Goal: Transaction & Acquisition: Download file/media

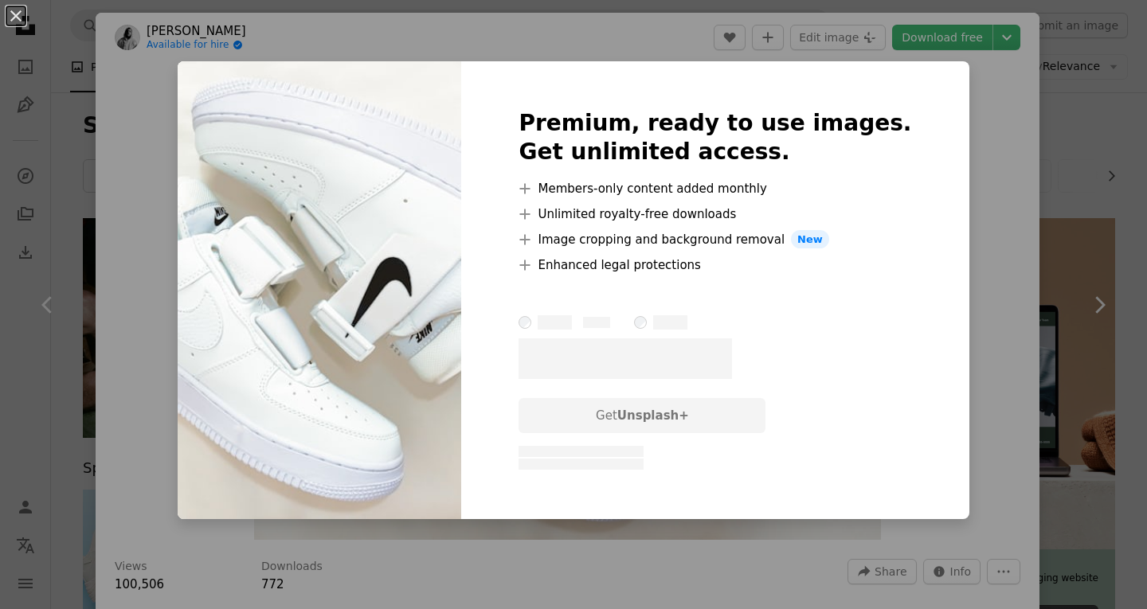
scroll to position [7486, 0]
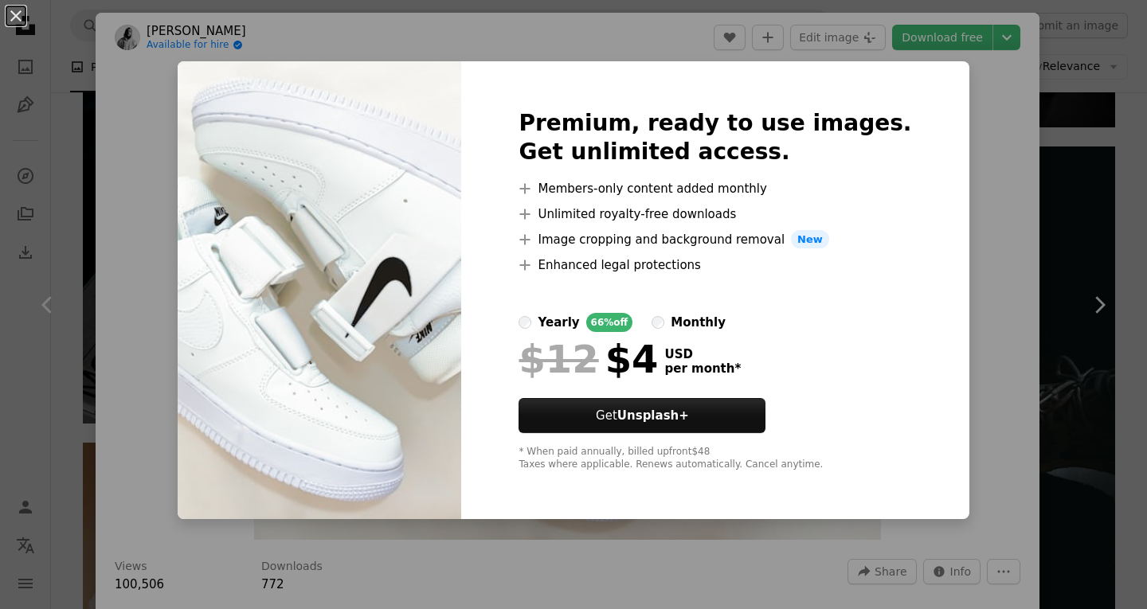
click at [974, 108] on div "An X shape Premium, ready to use images. Get unlimited access. A plus sign Memb…" at bounding box center [573, 304] width 1147 height 609
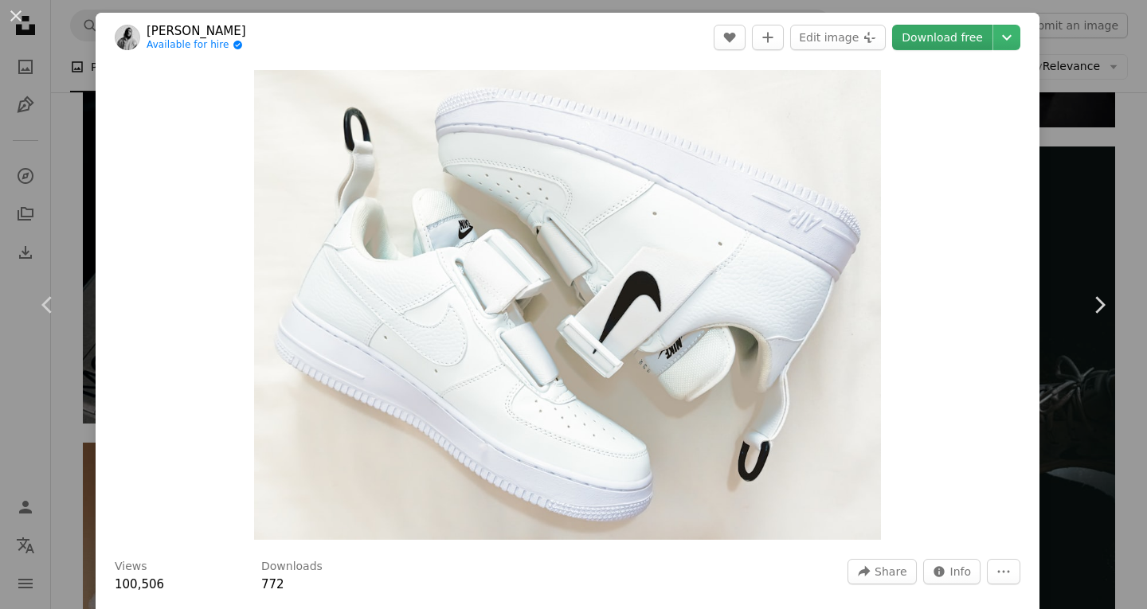
click at [951, 41] on link "Download free" at bounding box center [942, 37] width 100 height 25
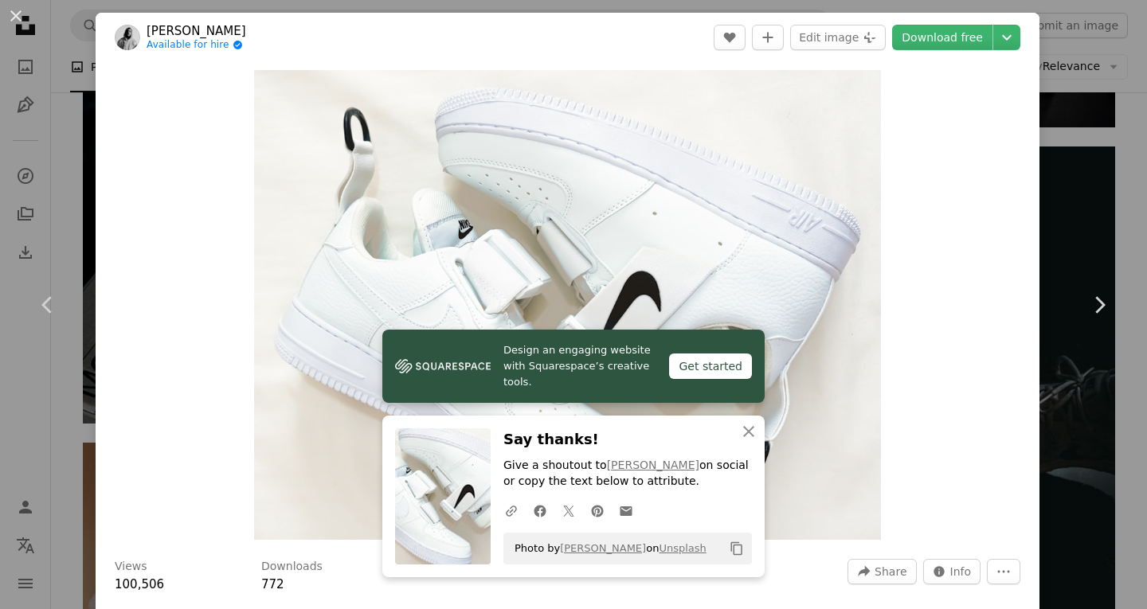
click at [987, 160] on div "Zoom in" at bounding box center [568, 305] width 944 height 486
click at [996, 35] on icon "Chevron down" at bounding box center [1006, 37] width 25 height 19
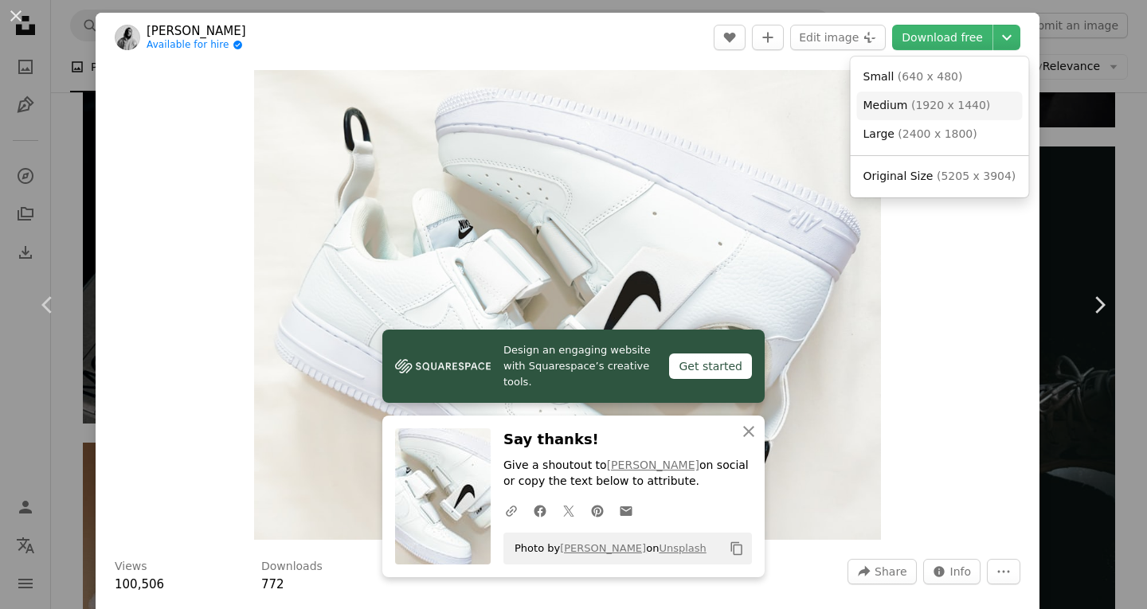
click at [898, 99] on span "Medium" at bounding box center [885, 105] width 45 height 13
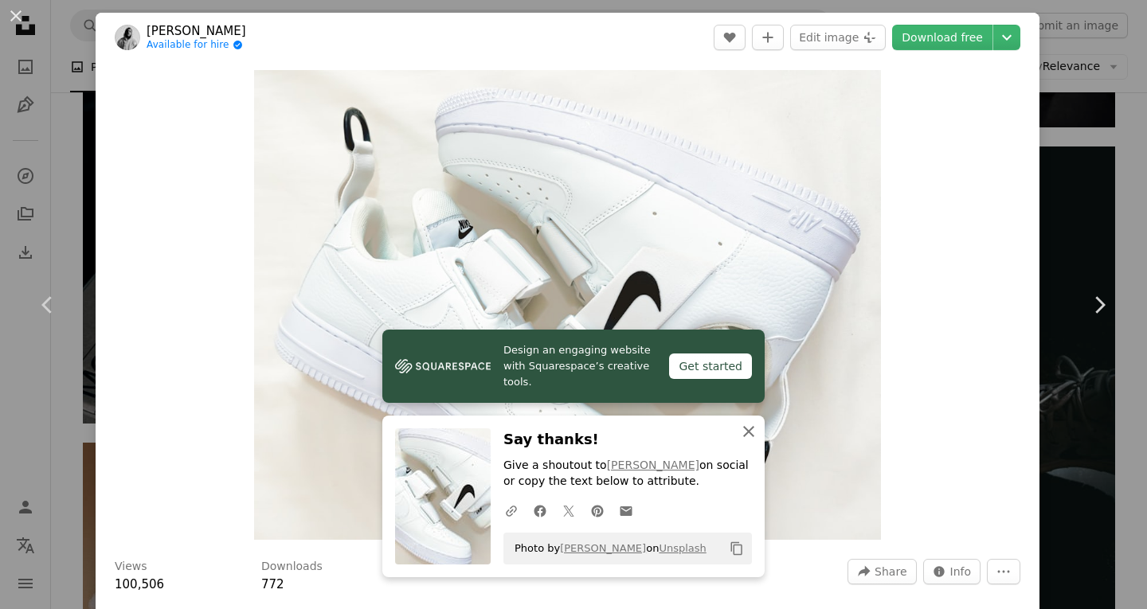
click at [741, 428] on icon "An X shape" at bounding box center [748, 431] width 19 height 19
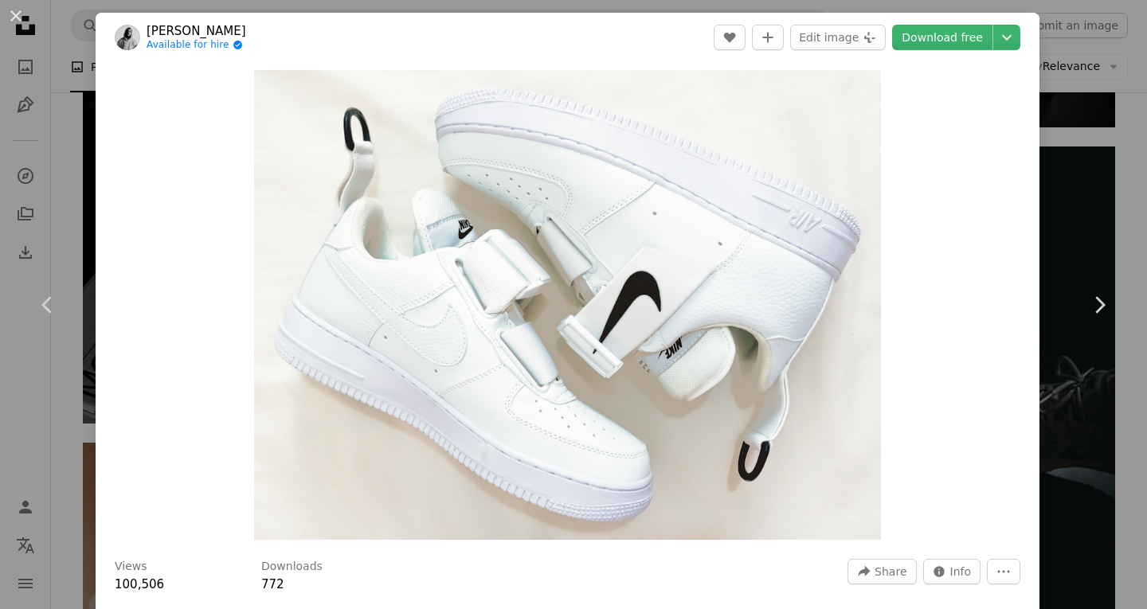
click at [187, 28] on link "[PERSON_NAME]" at bounding box center [197, 31] width 100 height 16
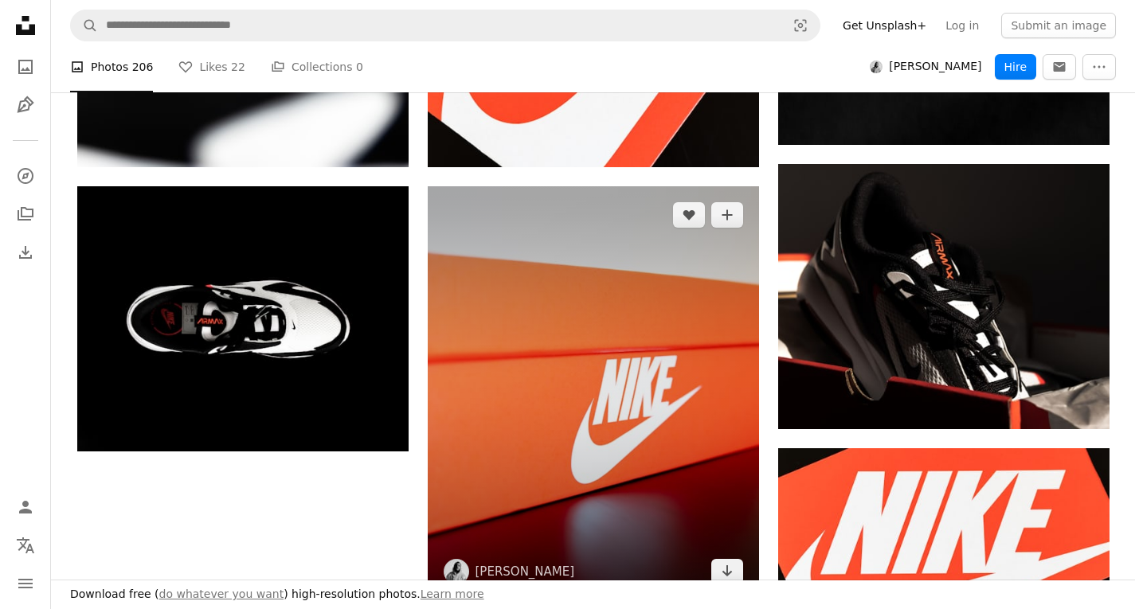
scroll to position [2548, 0]
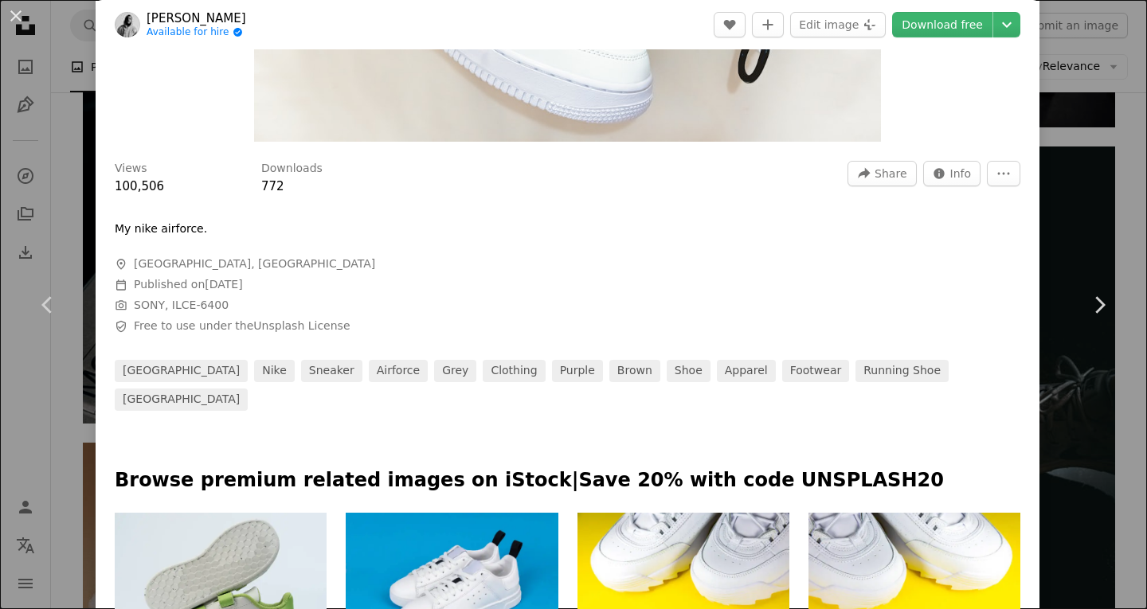
scroll to position [717, 0]
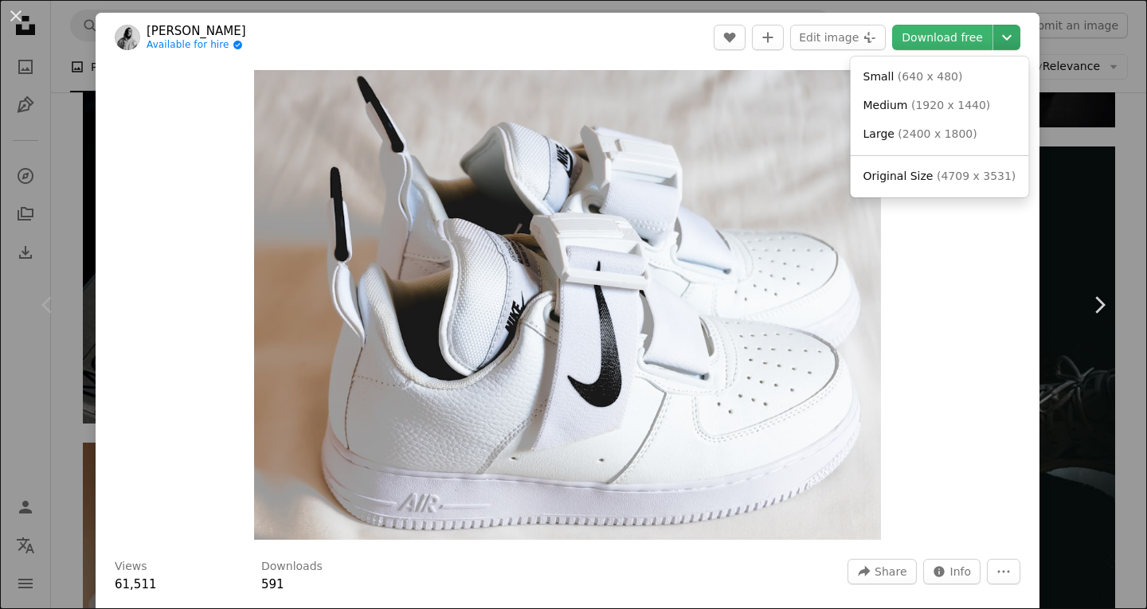
click at [1002, 39] on icon "Choose download size" at bounding box center [1007, 38] width 10 height 6
click at [923, 104] on span "( 1920 x 1440 )" at bounding box center [950, 105] width 79 height 13
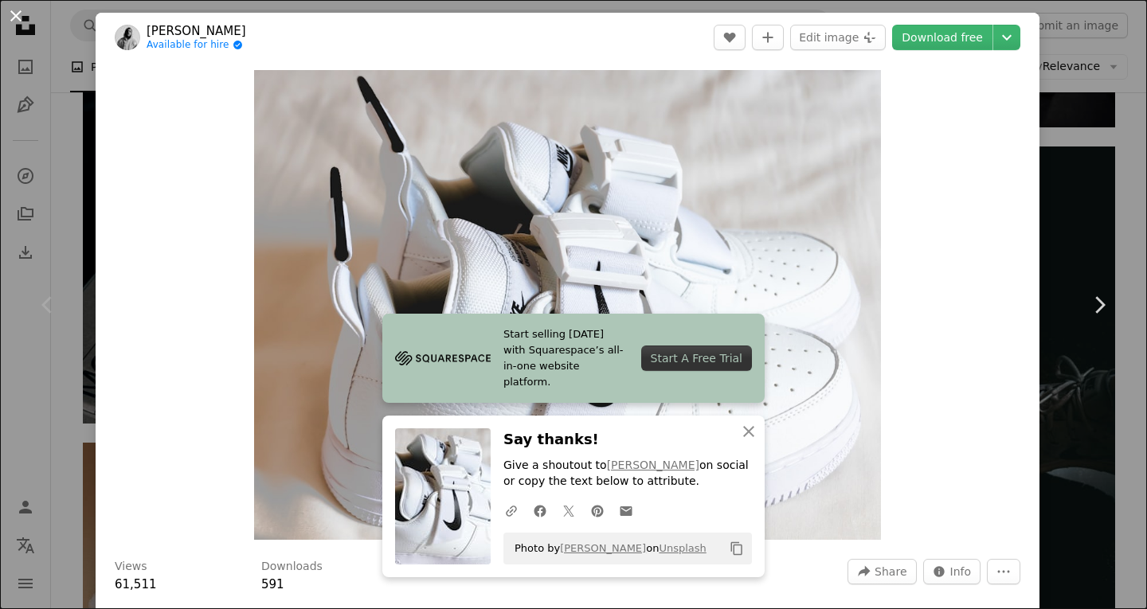
click at [19, 16] on button "An X shape" at bounding box center [15, 15] width 19 height 19
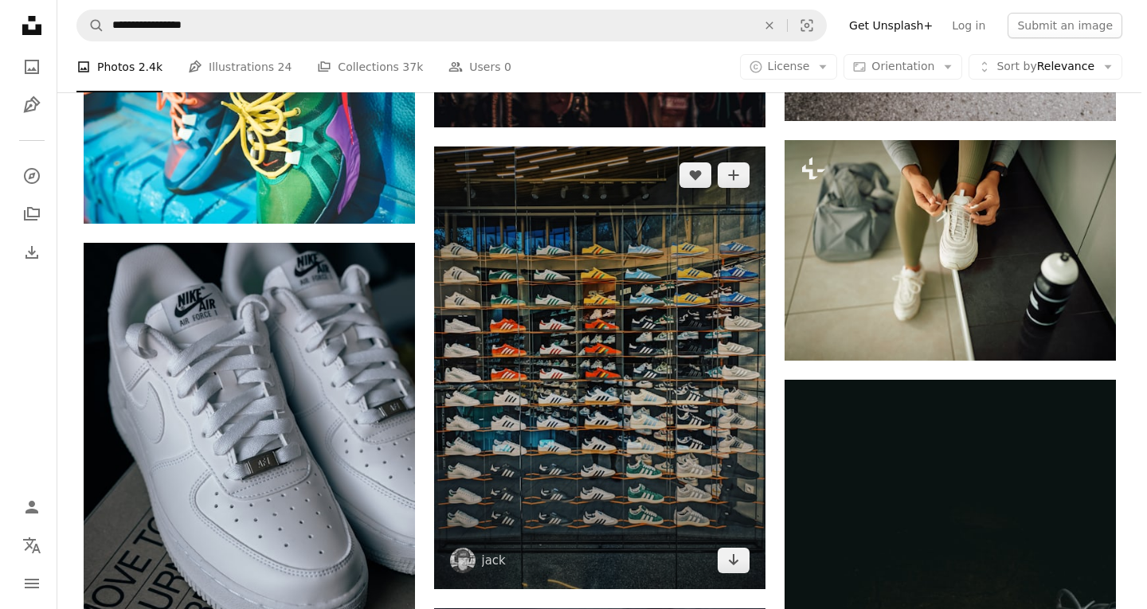
scroll to position [7390, 0]
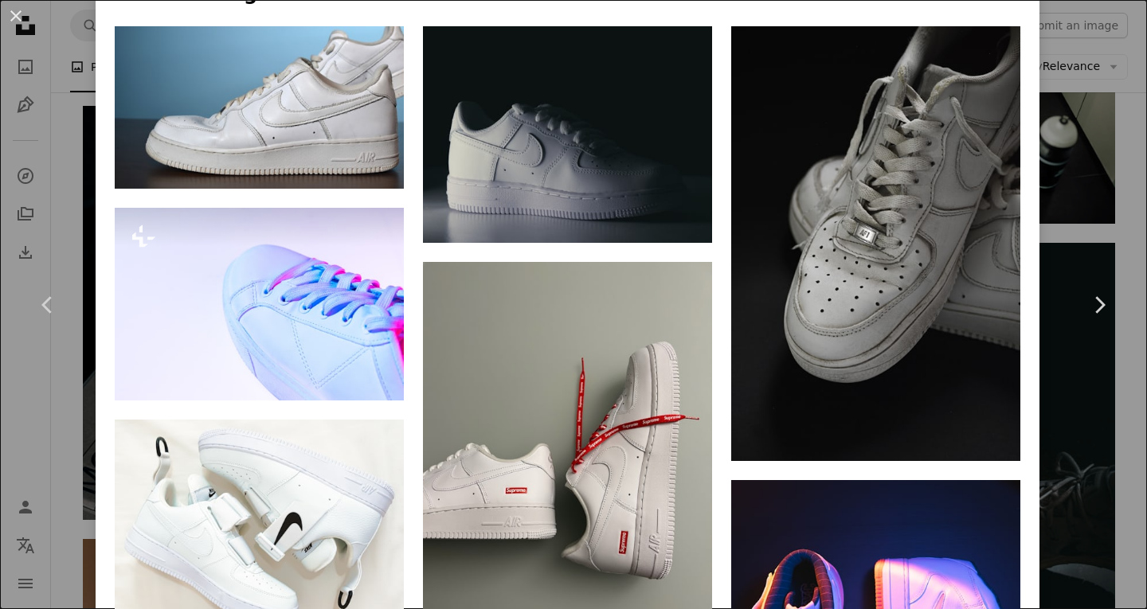
scroll to position [1195, 0]
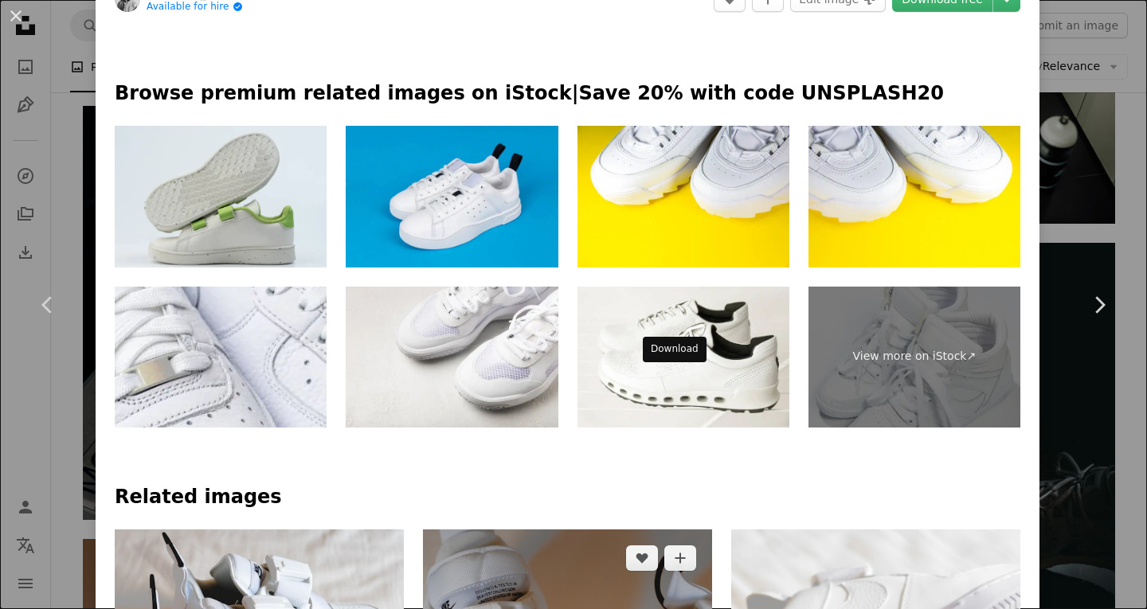
scroll to position [863, 0]
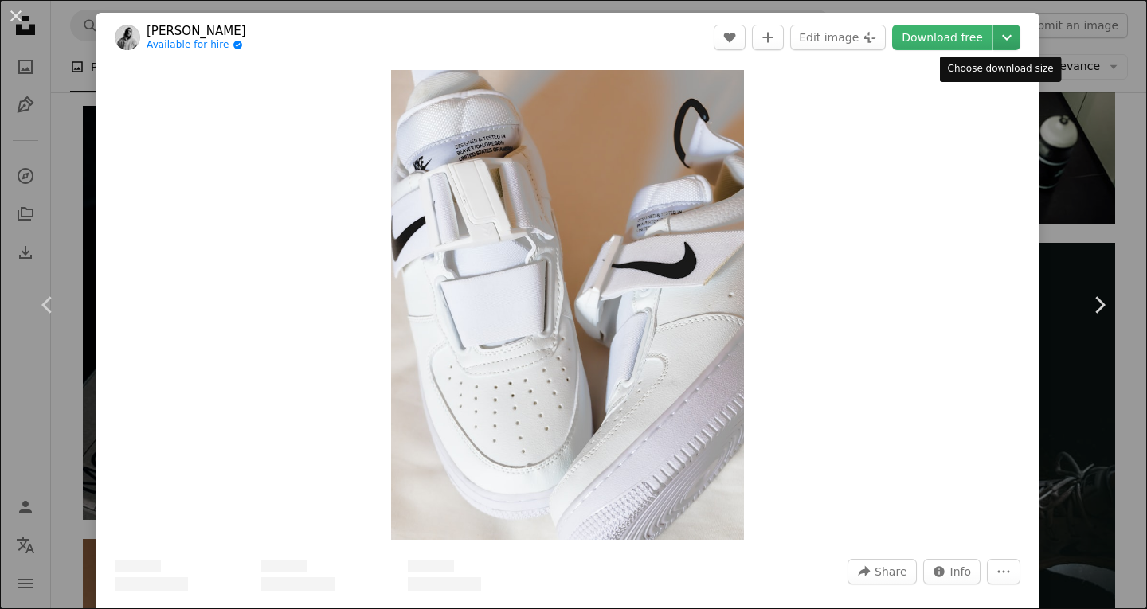
click at [1002, 38] on icon "Choose download size" at bounding box center [1007, 38] width 10 height 6
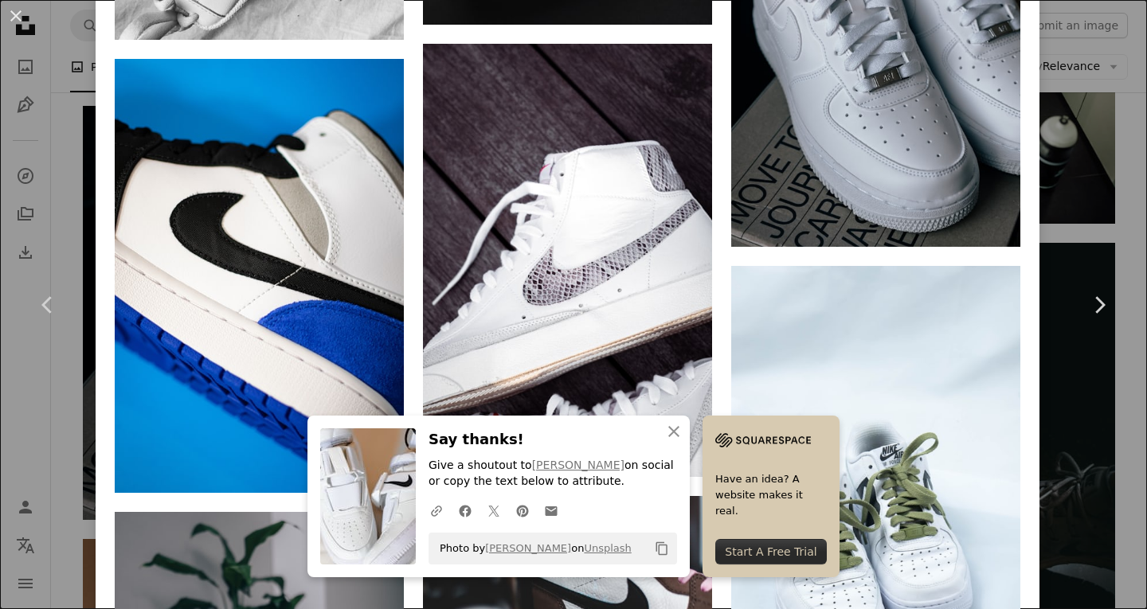
scroll to position [3345, 0]
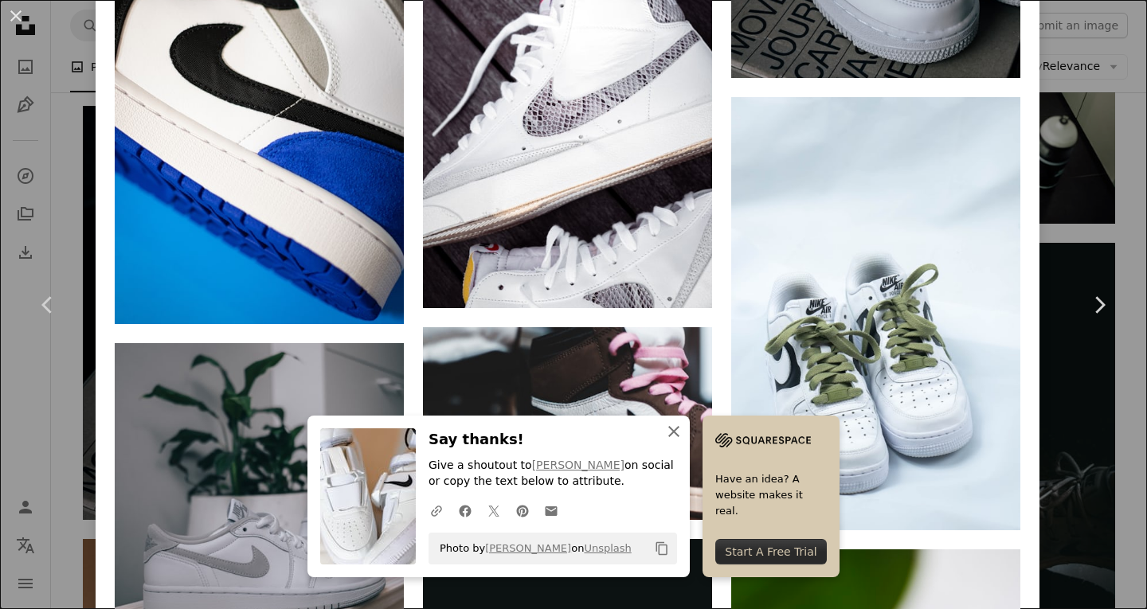
click at [679, 430] on icon "button" at bounding box center [673, 431] width 11 height 11
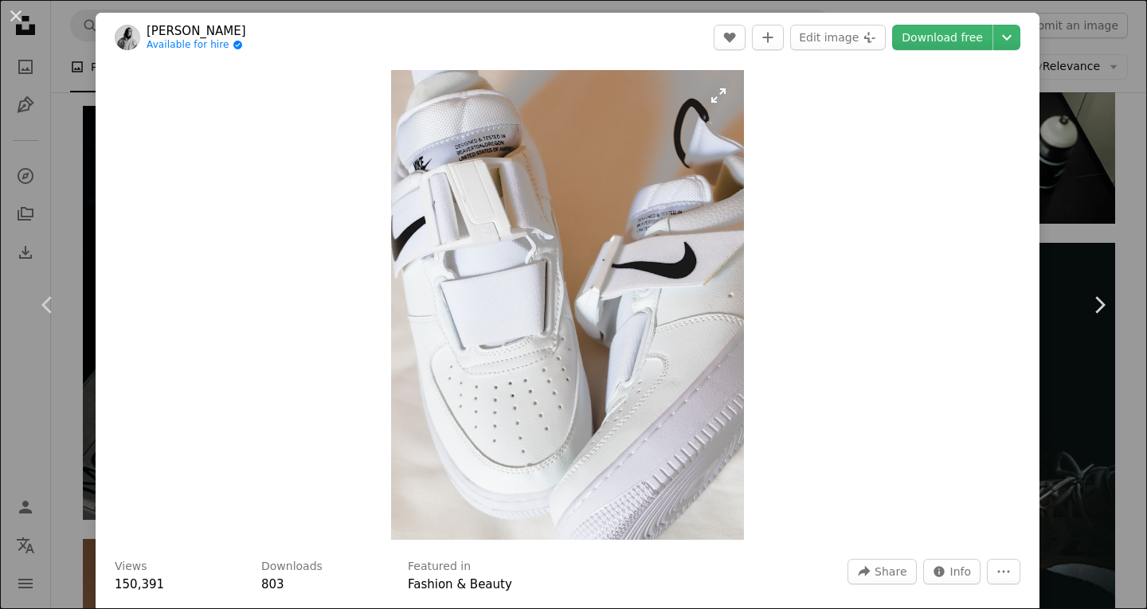
scroll to position [239, 0]
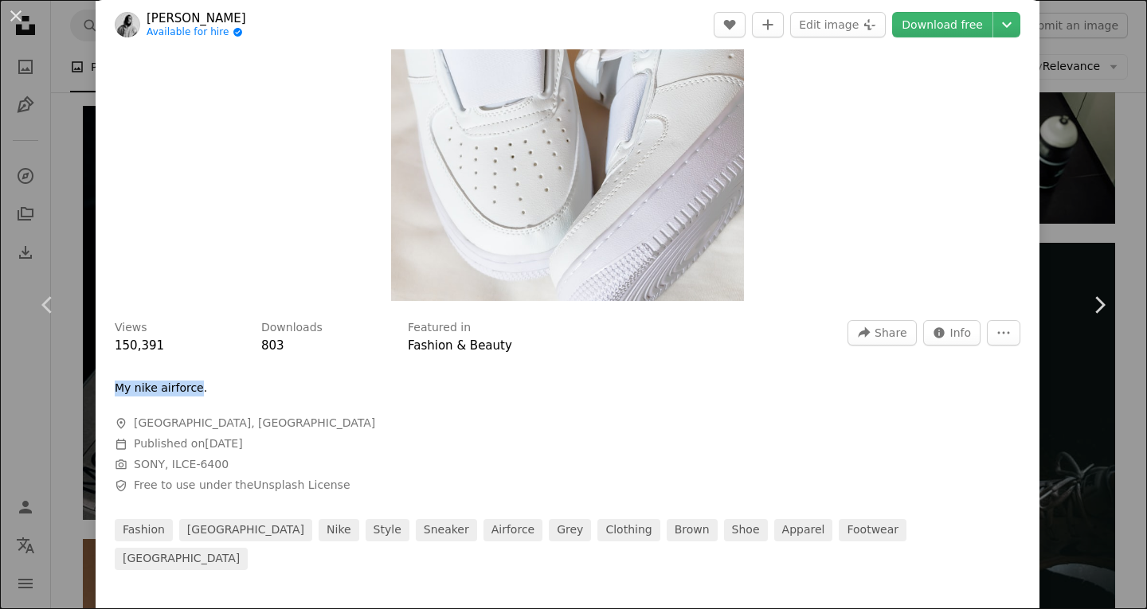
drag, startPoint x: 186, startPoint y: 389, endPoint x: 110, endPoint y: 391, distance: 75.7
click at [110, 391] on div "Views 150,391 Downloads 803 Featured in Fashion & Beauty A forward-right arrow …" at bounding box center [568, 439] width 944 height 261
copy p "My nike airforce"
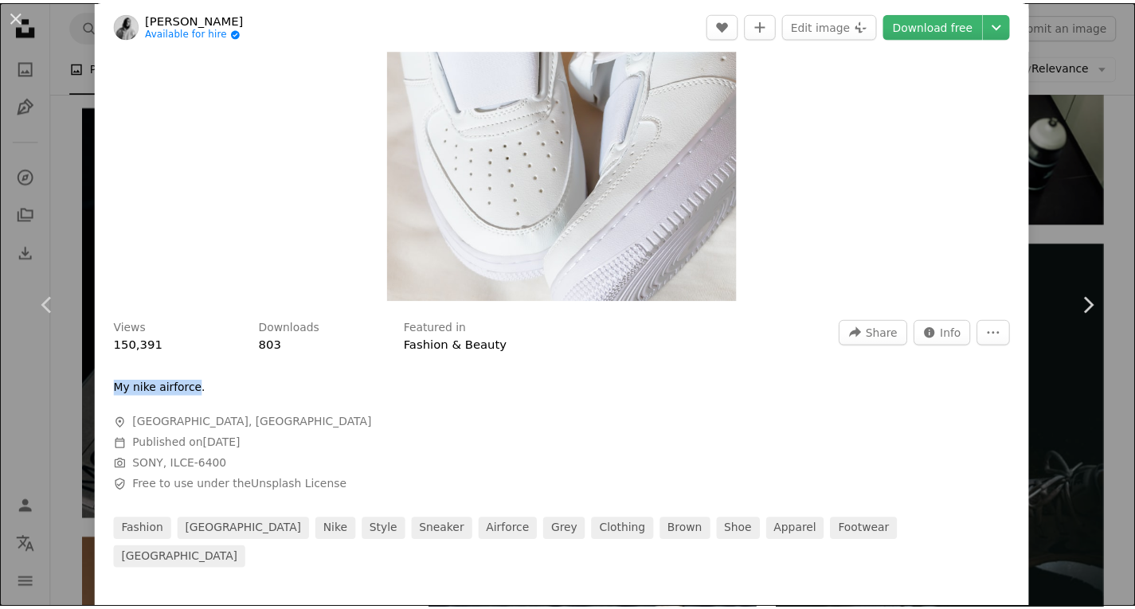
scroll to position [0, 0]
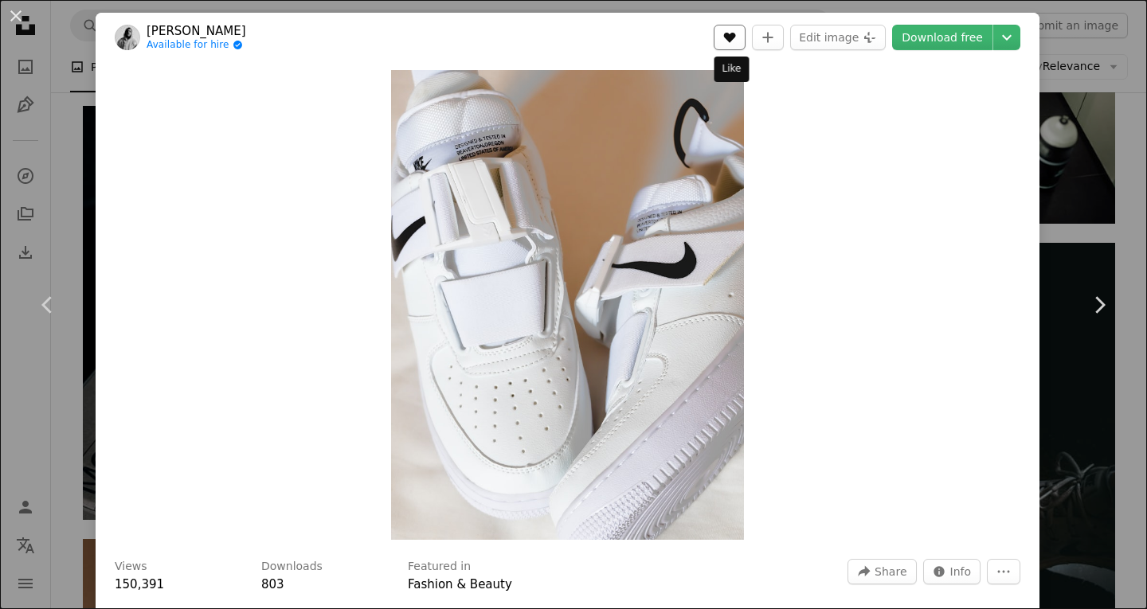
click at [722, 39] on button "A heart" at bounding box center [730, 37] width 32 height 25
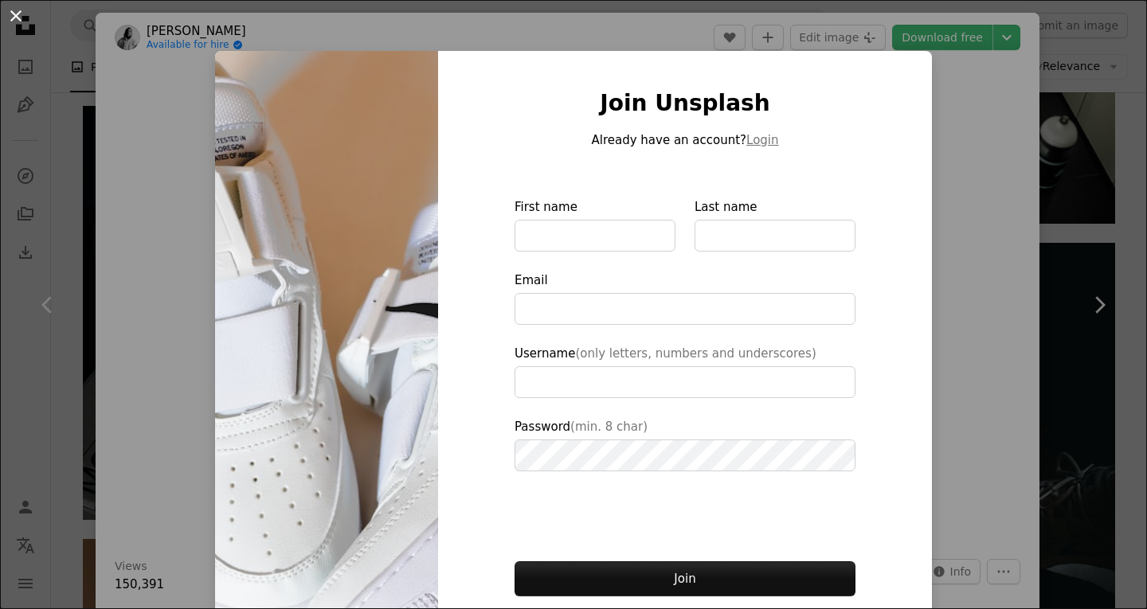
click at [15, 12] on button "An X shape" at bounding box center [15, 15] width 19 height 19
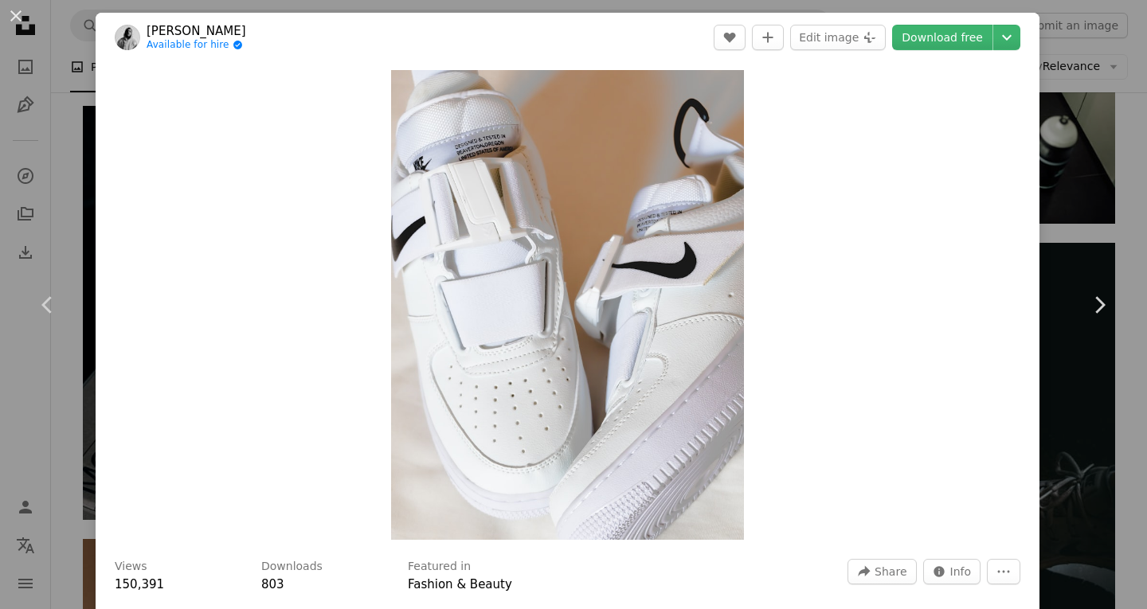
click at [16, 14] on button "An X shape" at bounding box center [15, 15] width 19 height 19
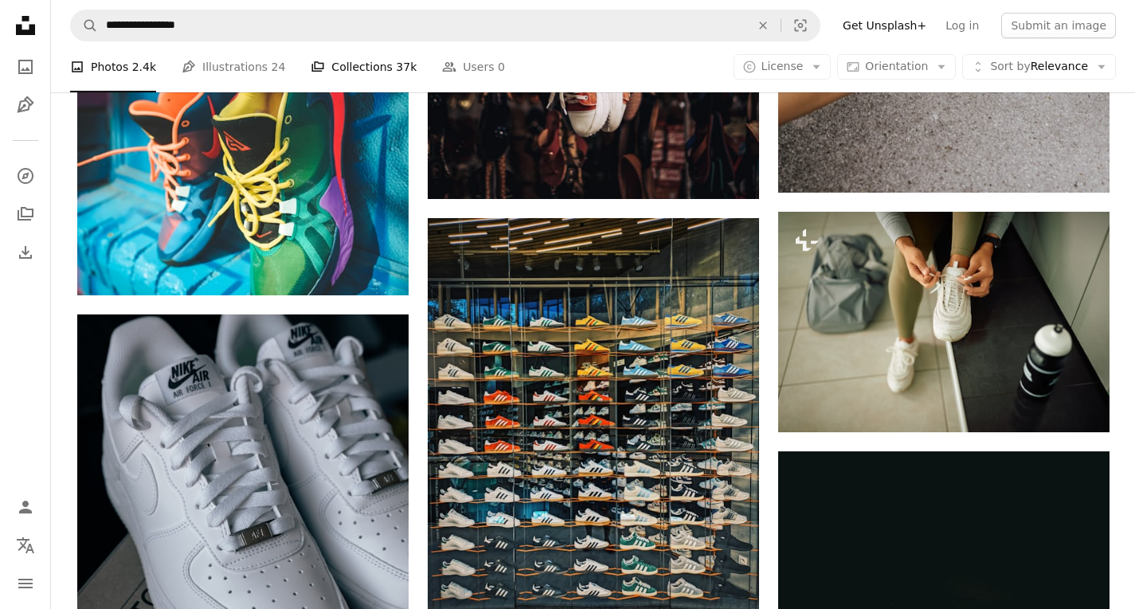
scroll to position [6992, 0]
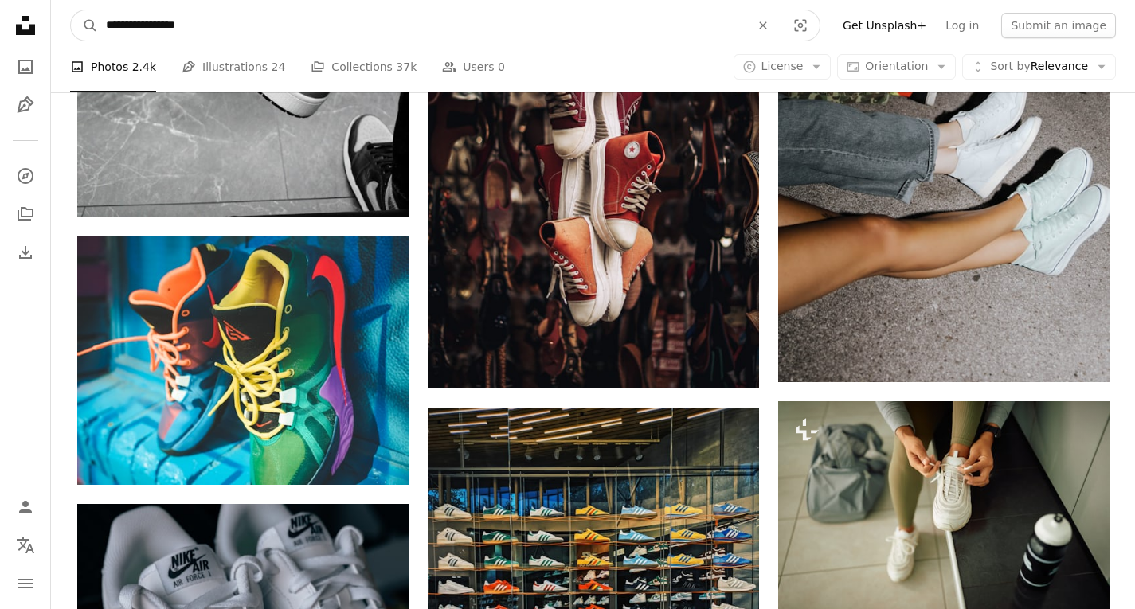
click at [186, 25] on input "**********" at bounding box center [421, 25] width 647 height 30
drag, startPoint x: 204, startPoint y: 28, endPoint x: 118, endPoint y: 18, distance: 86.5
click at [118, 18] on input "**********" at bounding box center [421, 25] width 647 height 30
click at [149, 24] on input "**********" at bounding box center [421, 25] width 647 height 30
drag, startPoint x: 163, startPoint y: 24, endPoint x: 87, endPoint y: 17, distance: 76.8
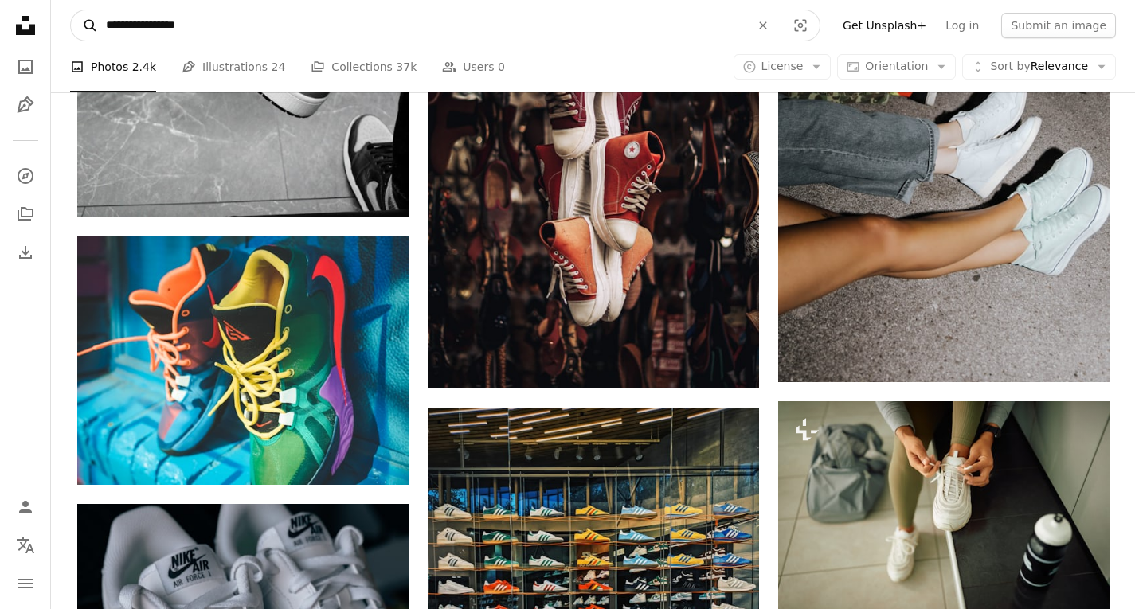
click at [87, 17] on form "**********" at bounding box center [445, 26] width 750 height 32
paste input "****"
type input "**********"
click at [71, 10] on button "A magnifying glass" at bounding box center [84, 25] width 27 height 30
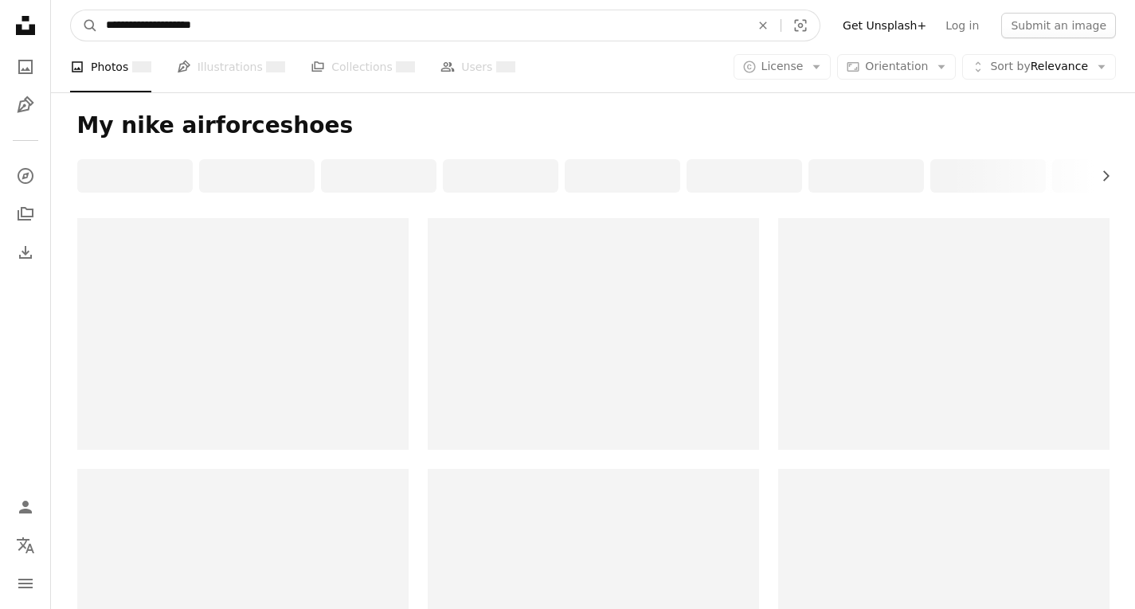
click at [184, 28] on input "**********" at bounding box center [421, 25] width 647 height 30
click at [177, 24] on input "**********" at bounding box center [421, 25] width 647 height 30
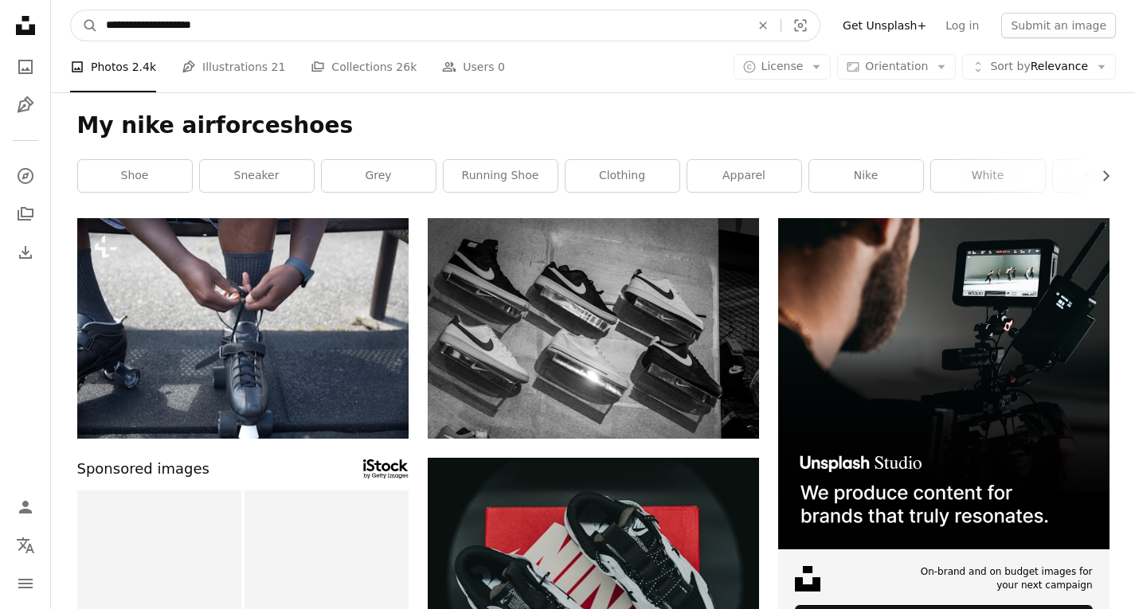
click at [183, 27] on input "**********" at bounding box center [421, 25] width 647 height 30
type input "**********"
click at [71, 10] on button "A magnifying glass" at bounding box center [84, 25] width 27 height 30
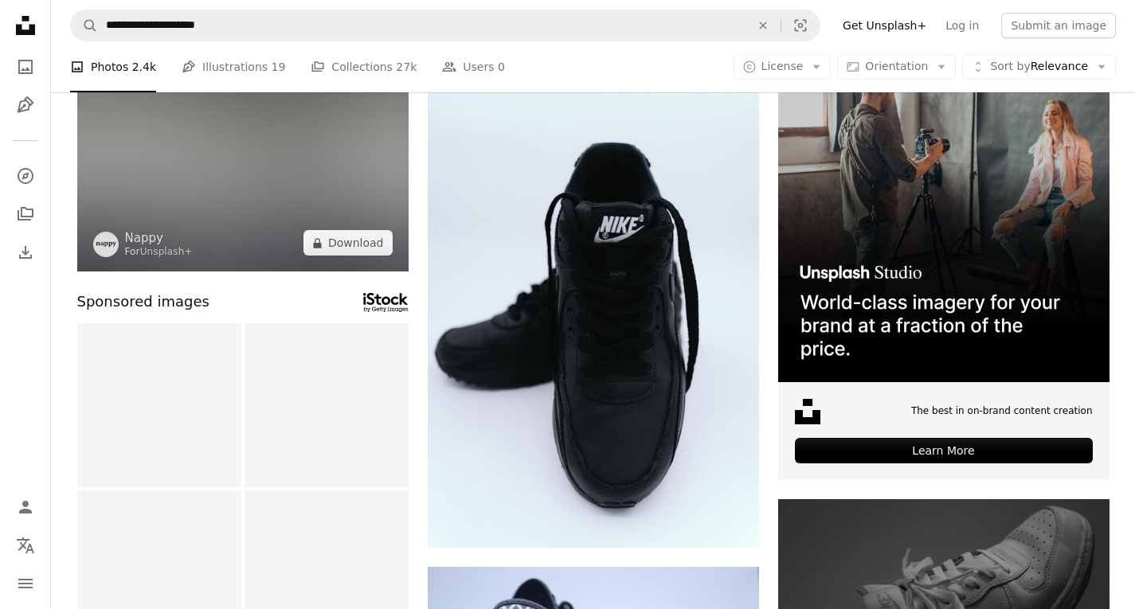
scroll to position [159, 0]
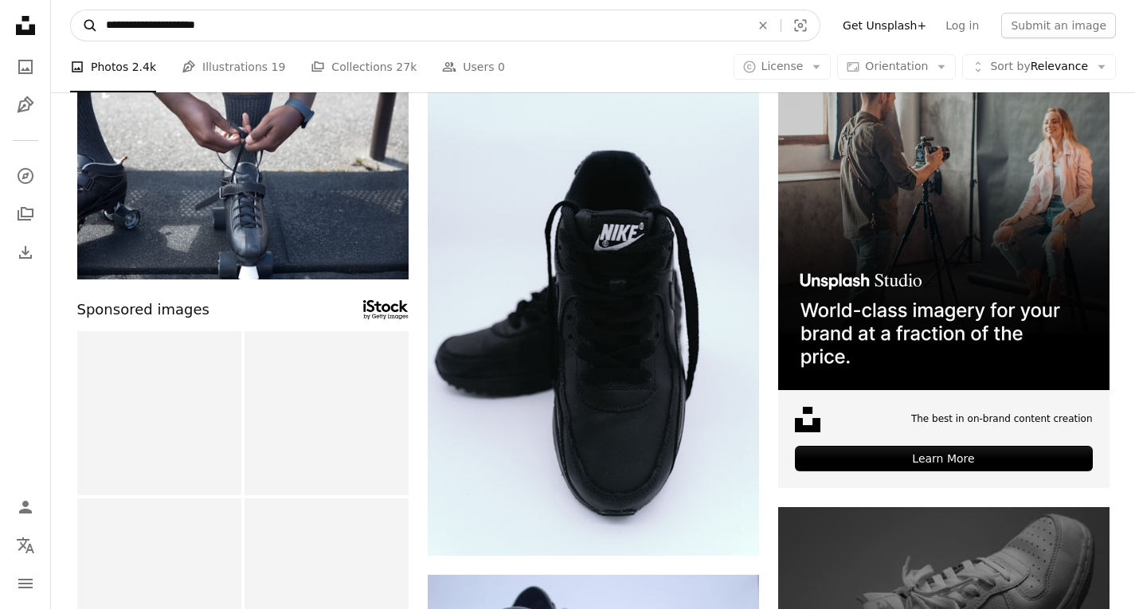
drag, startPoint x: 185, startPoint y: 25, endPoint x: 82, endPoint y: 22, distance: 102.8
click at [82, 22] on form "**********" at bounding box center [445, 26] width 750 height 32
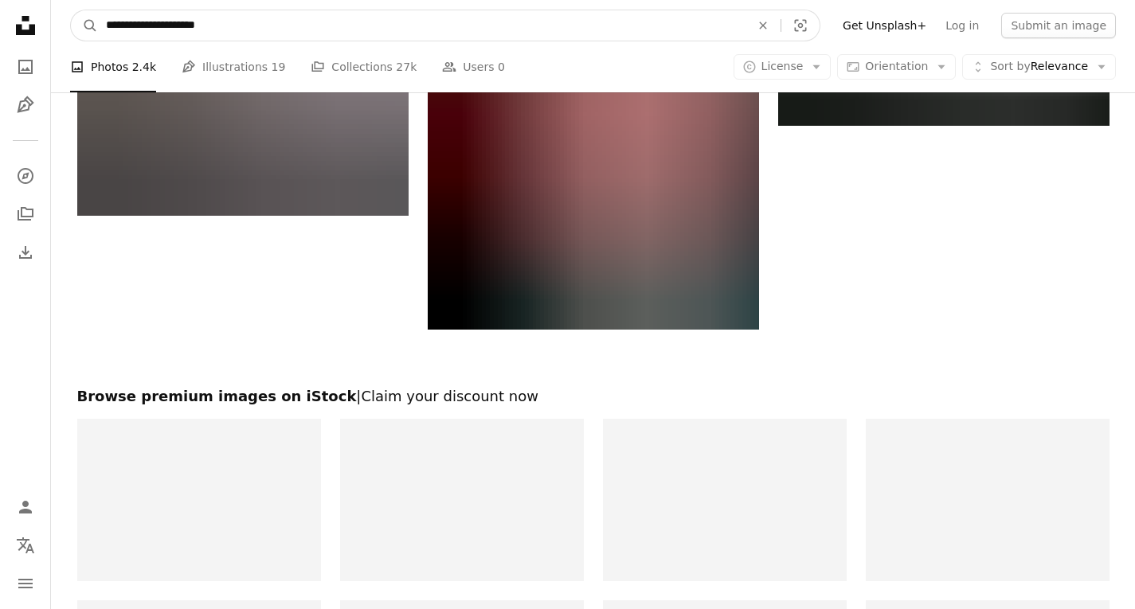
scroll to position [2959, 0]
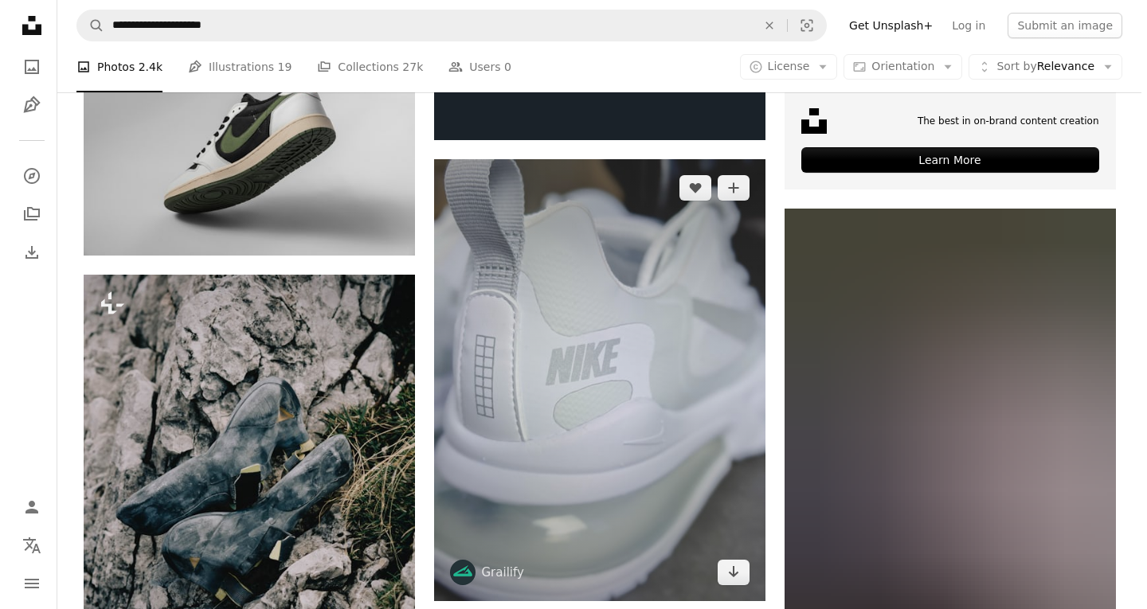
scroll to position [5826, 0]
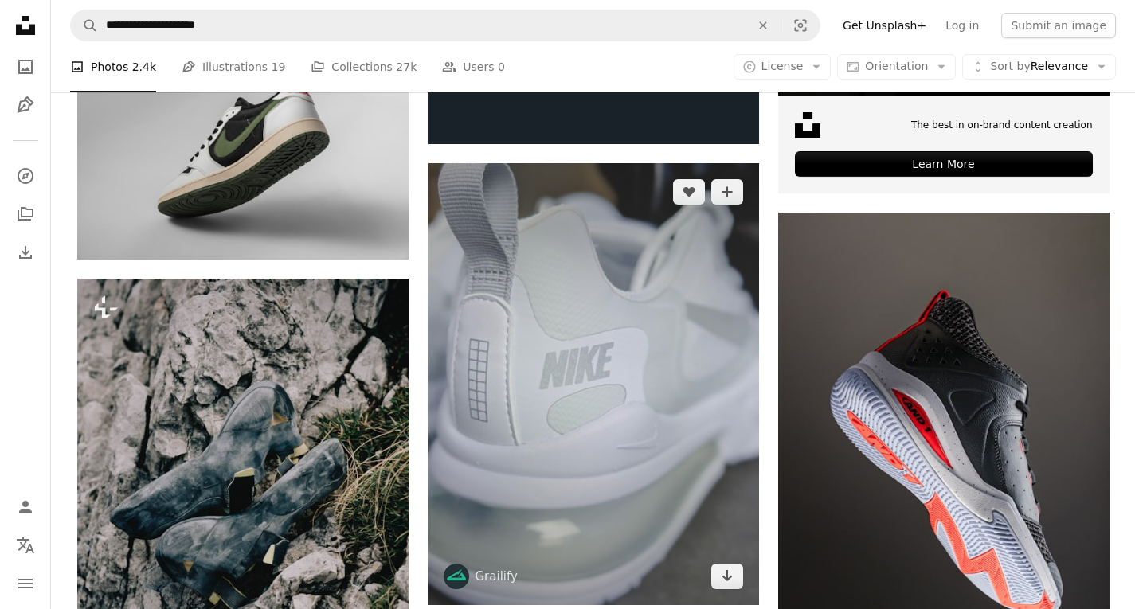
click at [603, 346] on img at bounding box center [593, 384] width 331 height 442
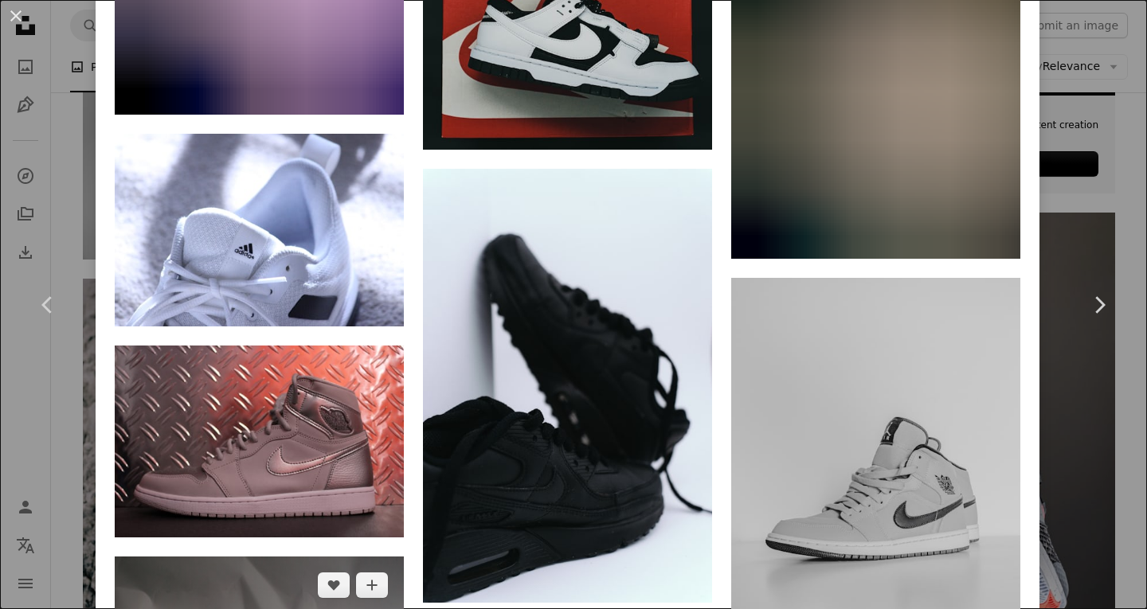
scroll to position [11545, 0]
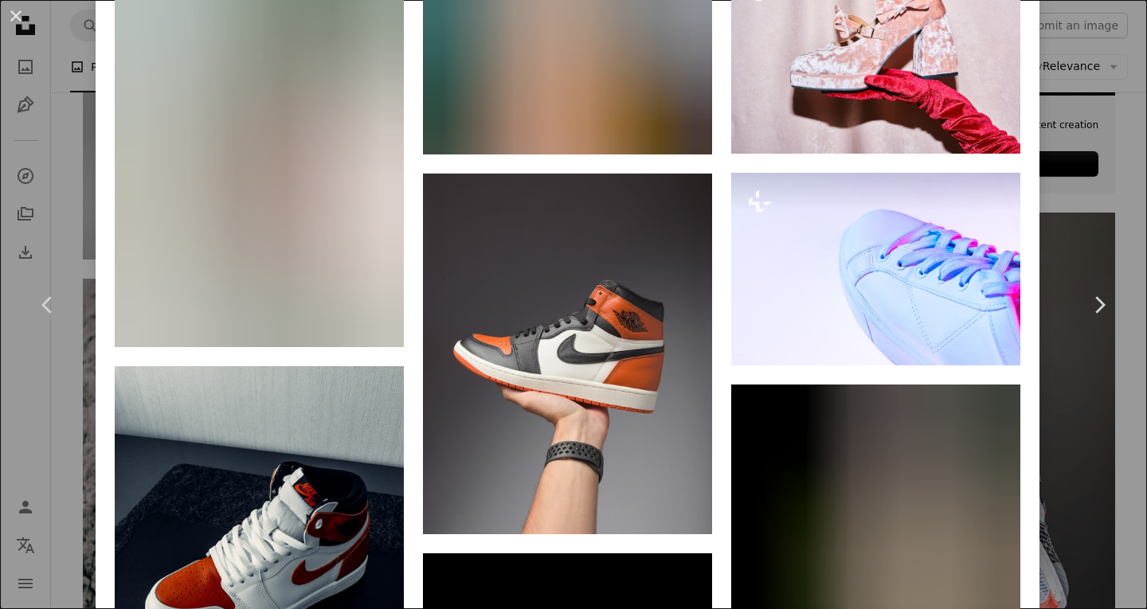
scroll to position [1752, 0]
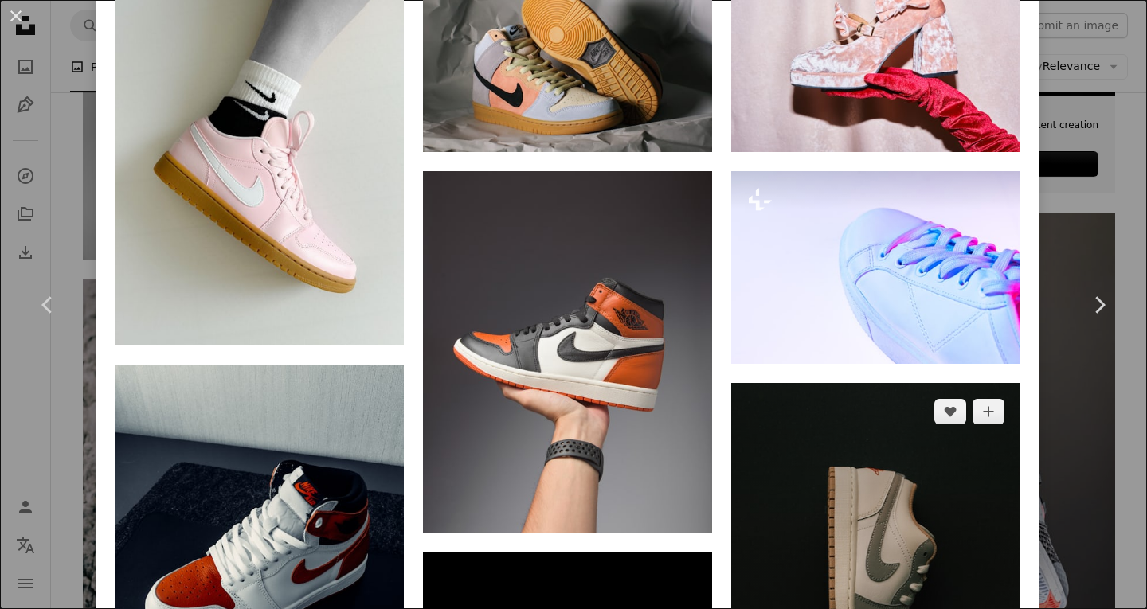
click at [857, 383] on img at bounding box center [875, 575] width 289 height 385
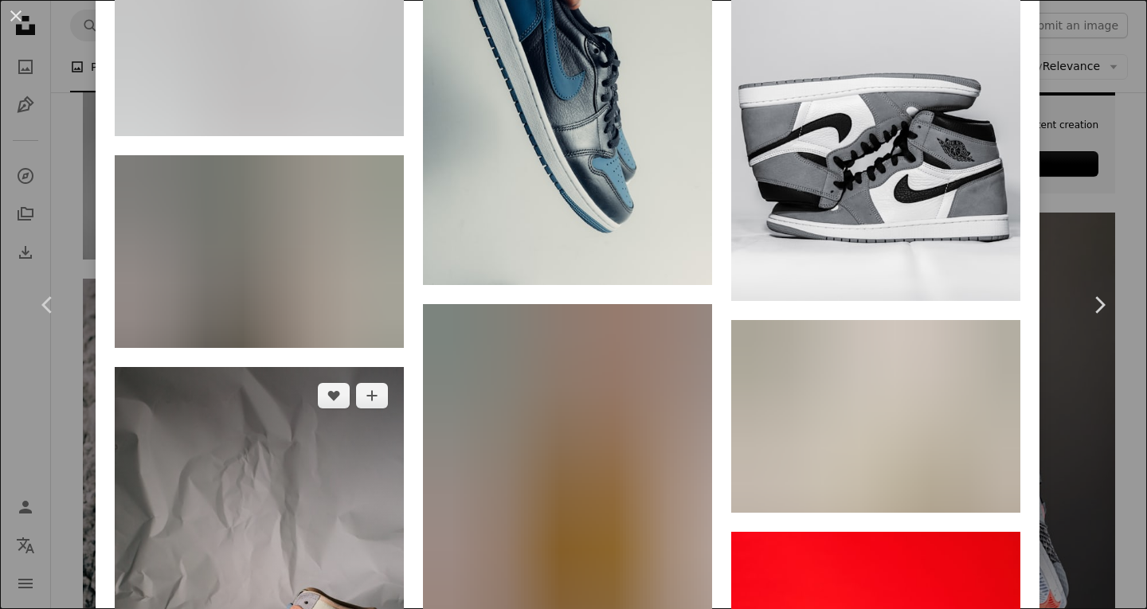
scroll to position [2708, 0]
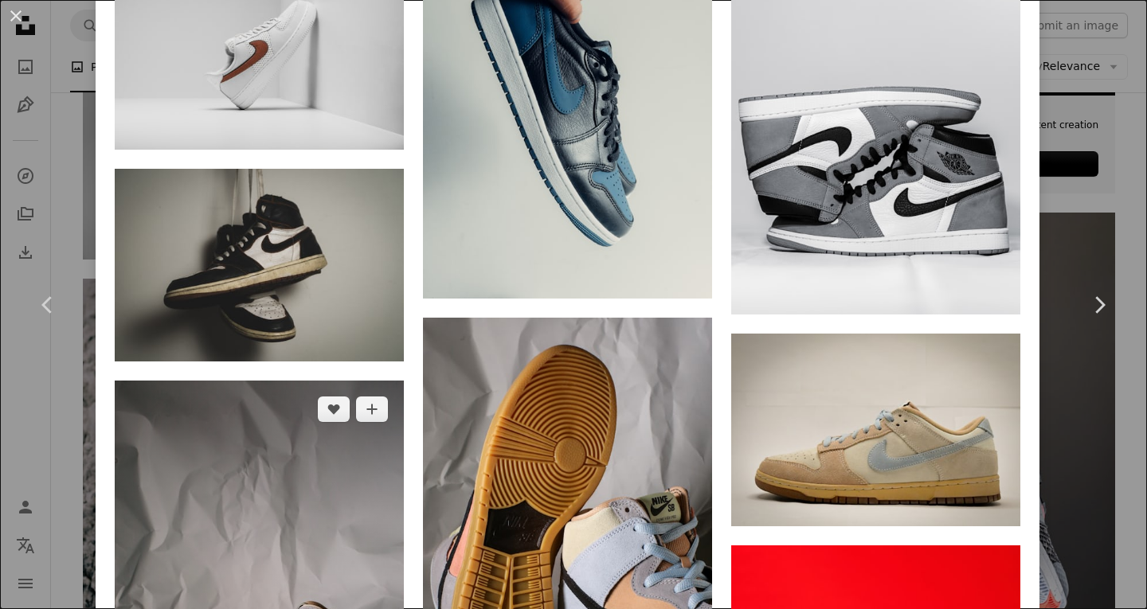
click at [315, 381] on img at bounding box center [259, 598] width 289 height 434
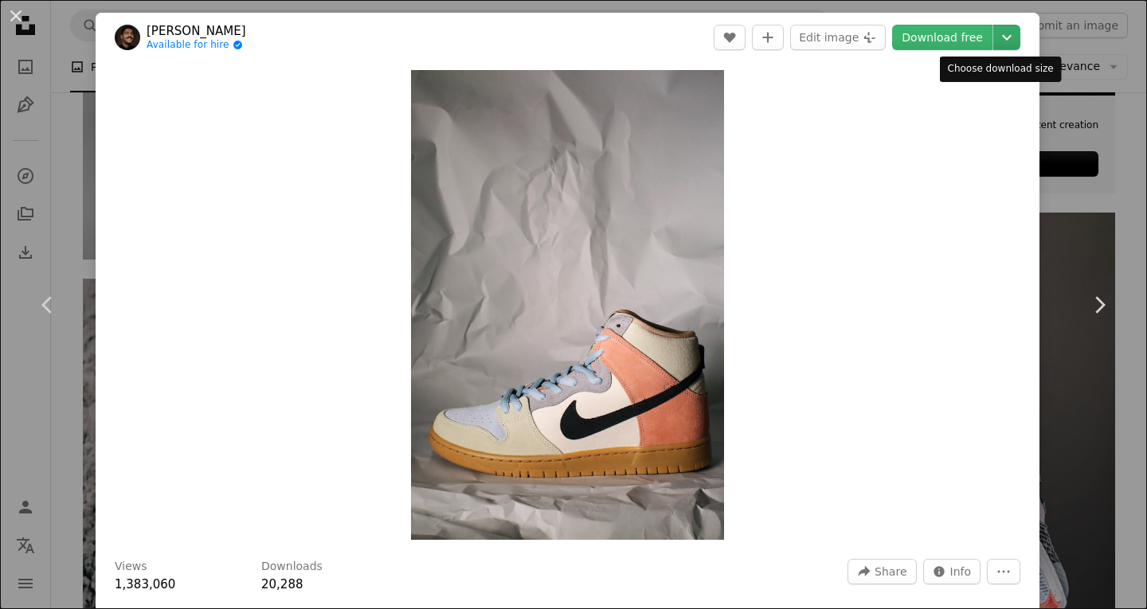
click at [994, 36] on icon "Chevron down" at bounding box center [1006, 37] width 25 height 19
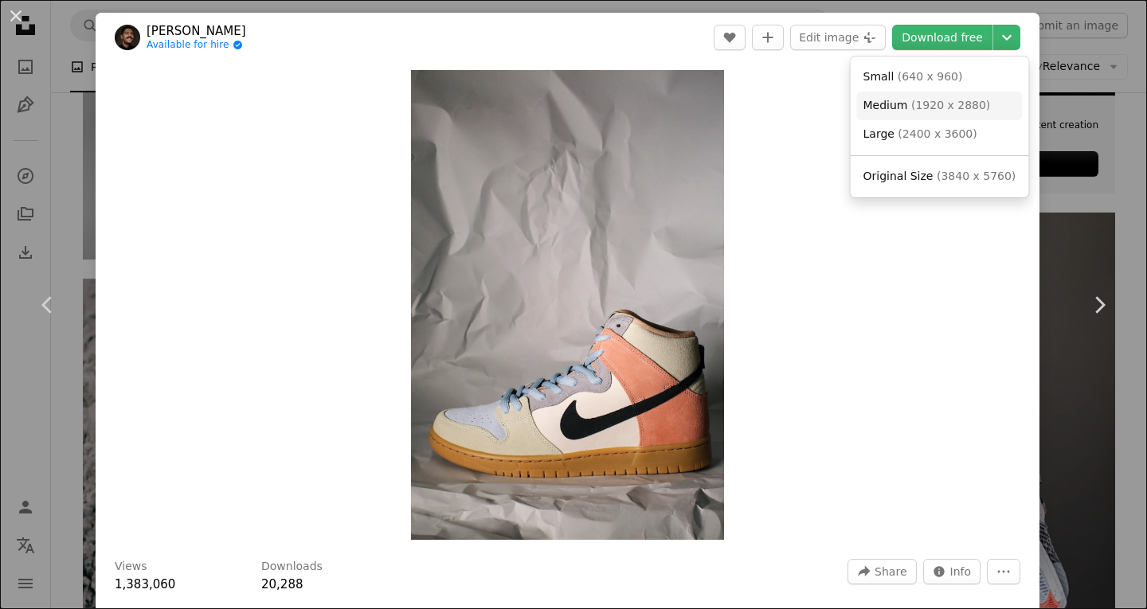
click at [911, 107] on span "( 1920 x 2880 )" at bounding box center [950, 105] width 79 height 13
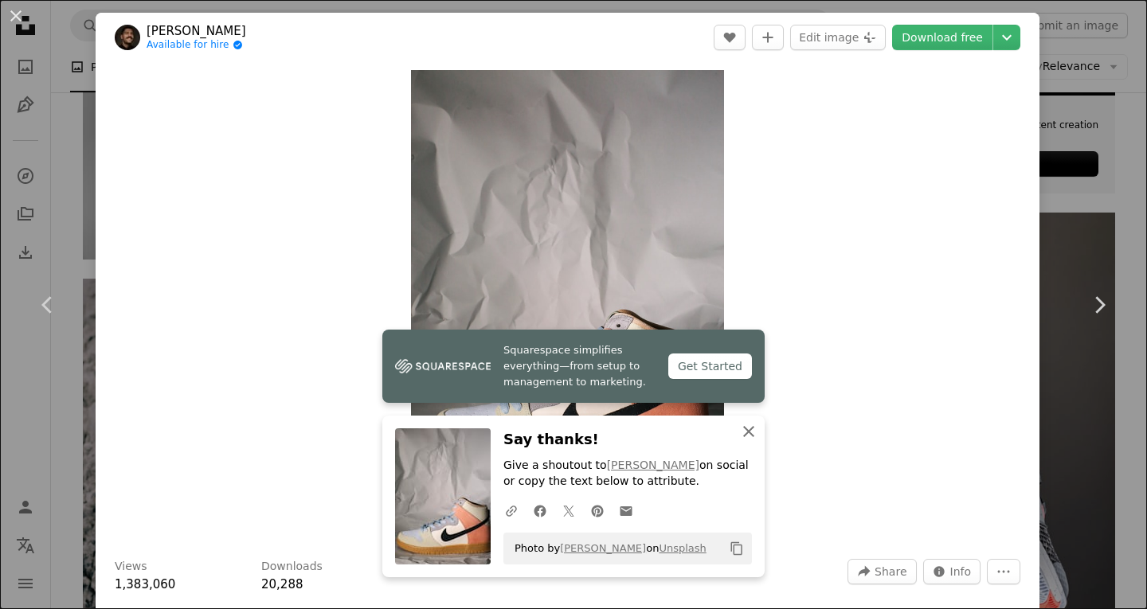
click at [744, 432] on icon "An X shape" at bounding box center [748, 431] width 19 height 19
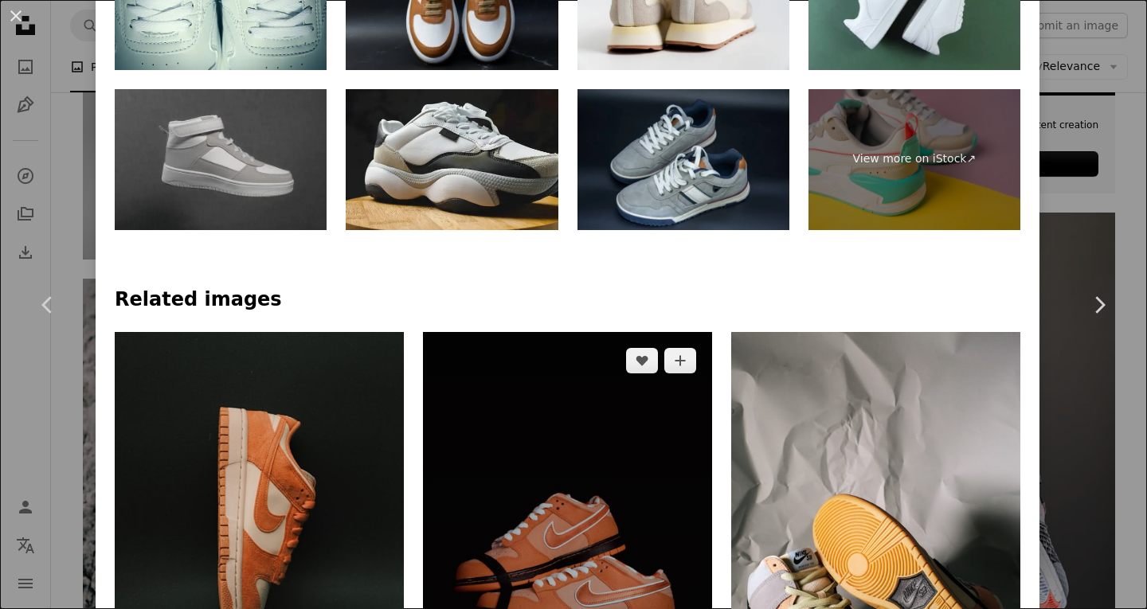
scroll to position [478, 0]
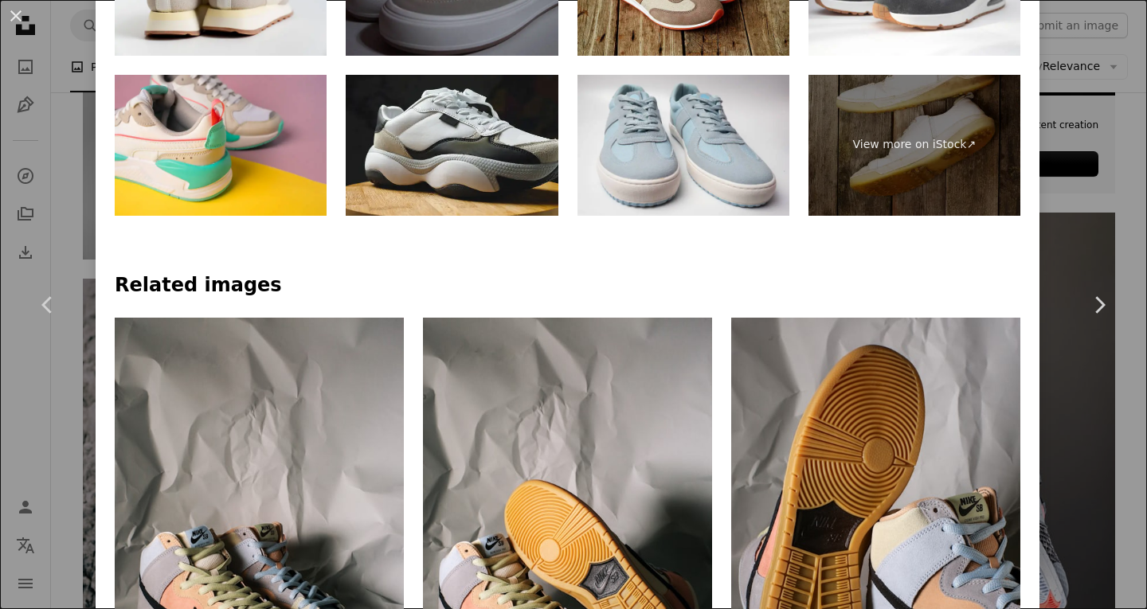
scroll to position [1035, 0]
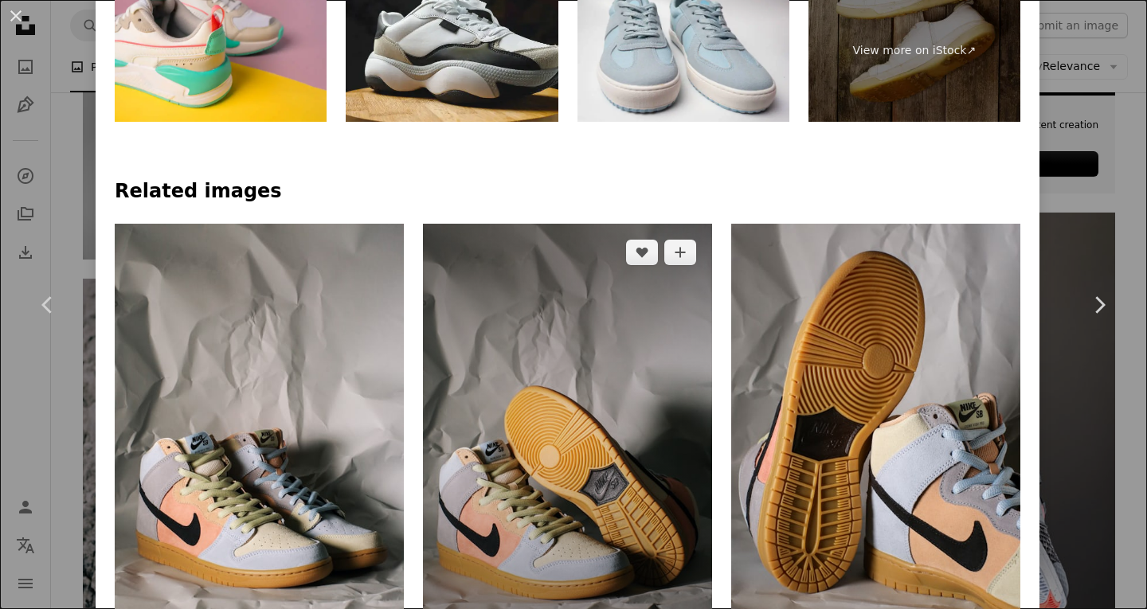
click at [602, 224] on img at bounding box center [567, 441] width 289 height 434
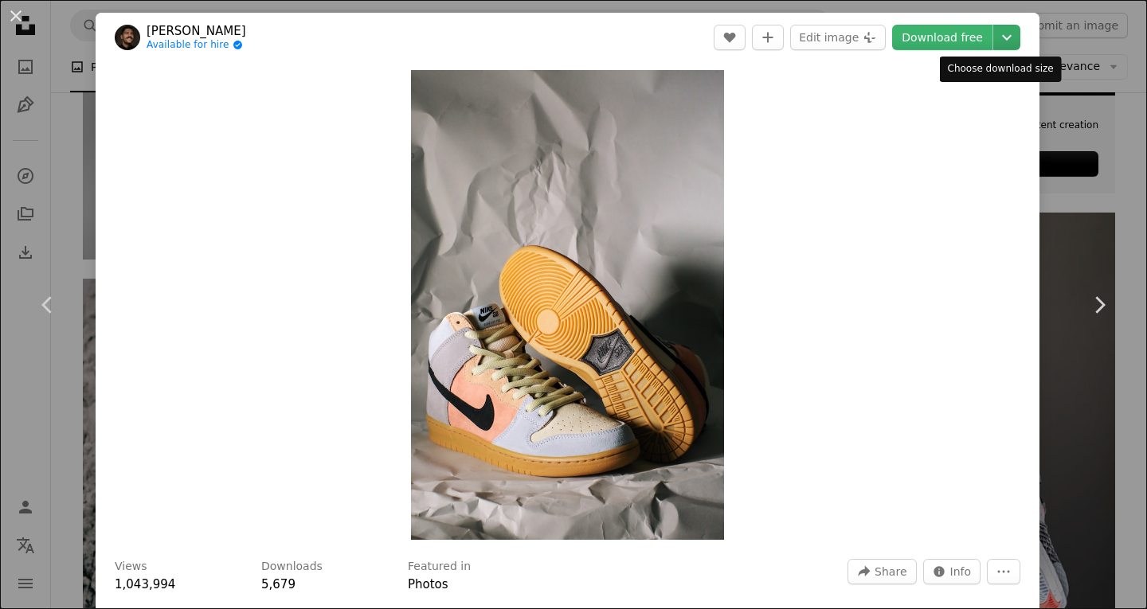
click at [1002, 39] on icon "Chevron down" at bounding box center [1006, 37] width 25 height 19
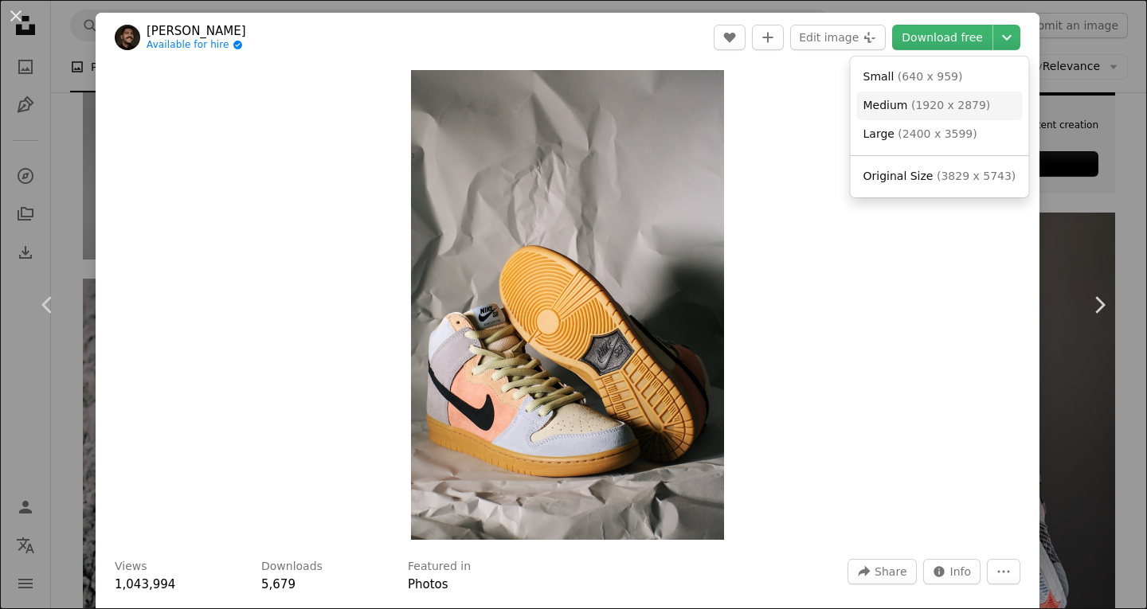
click at [922, 101] on span "( 1920 x 2879 )" at bounding box center [950, 105] width 79 height 13
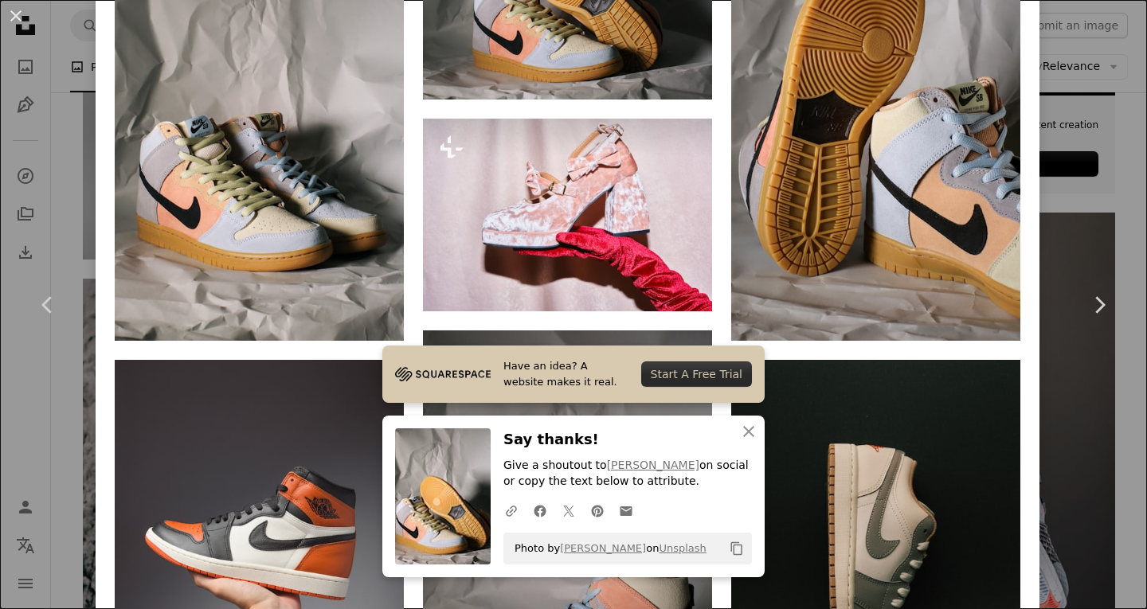
scroll to position [1354, 0]
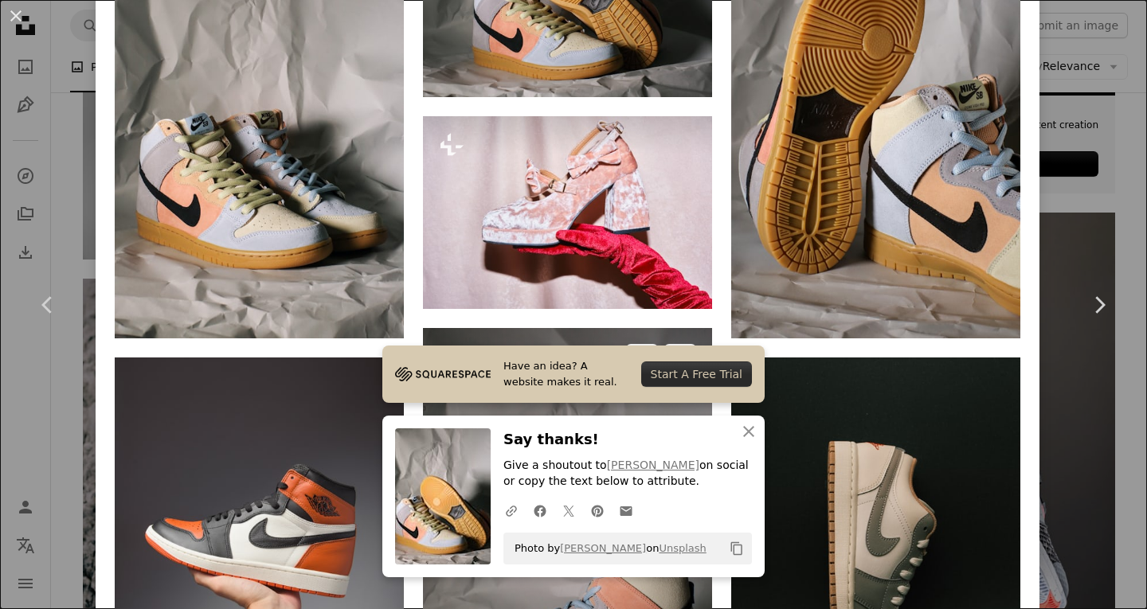
click at [581, 328] on img at bounding box center [567, 545] width 289 height 434
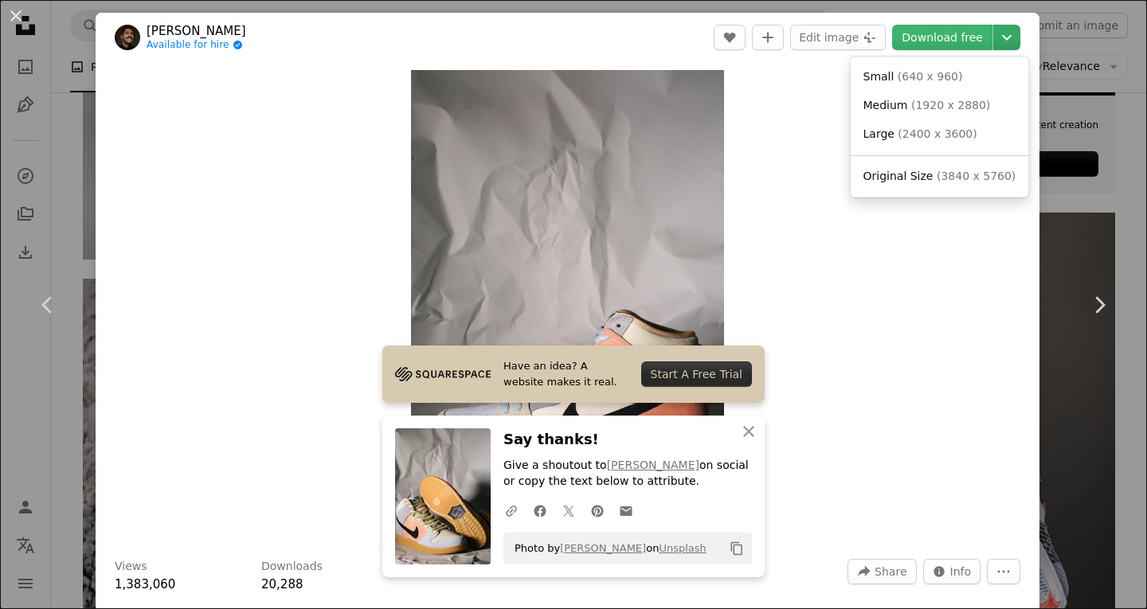
click at [994, 39] on icon "Chevron down" at bounding box center [1006, 37] width 25 height 19
click at [920, 100] on span "( 1920 x 2880 )" at bounding box center [950, 105] width 79 height 13
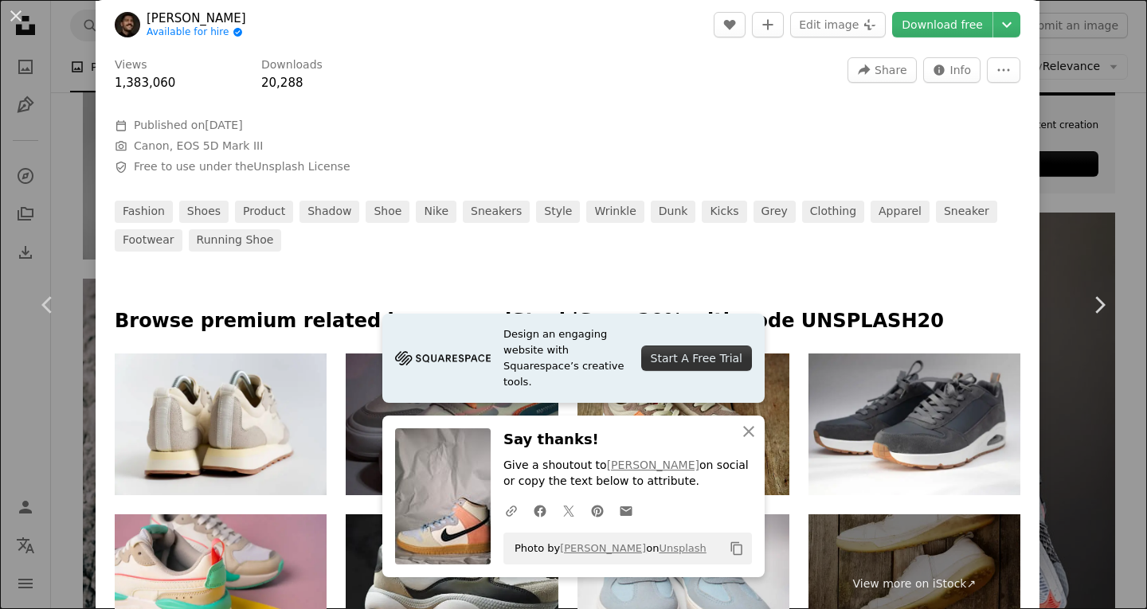
scroll to position [717, 0]
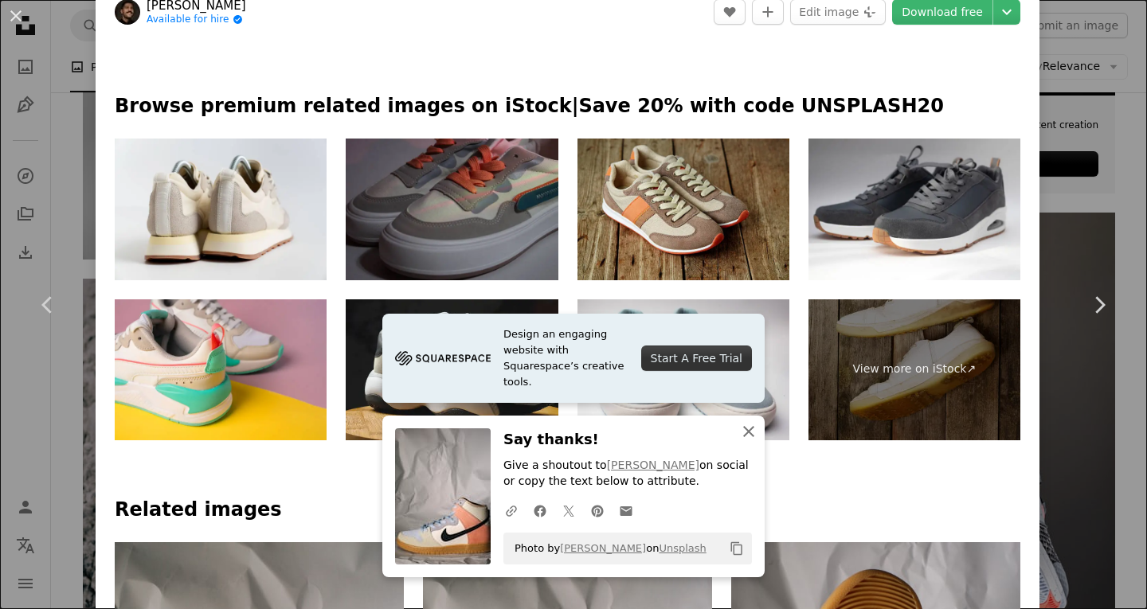
click at [743, 432] on icon "button" at bounding box center [748, 431] width 11 height 11
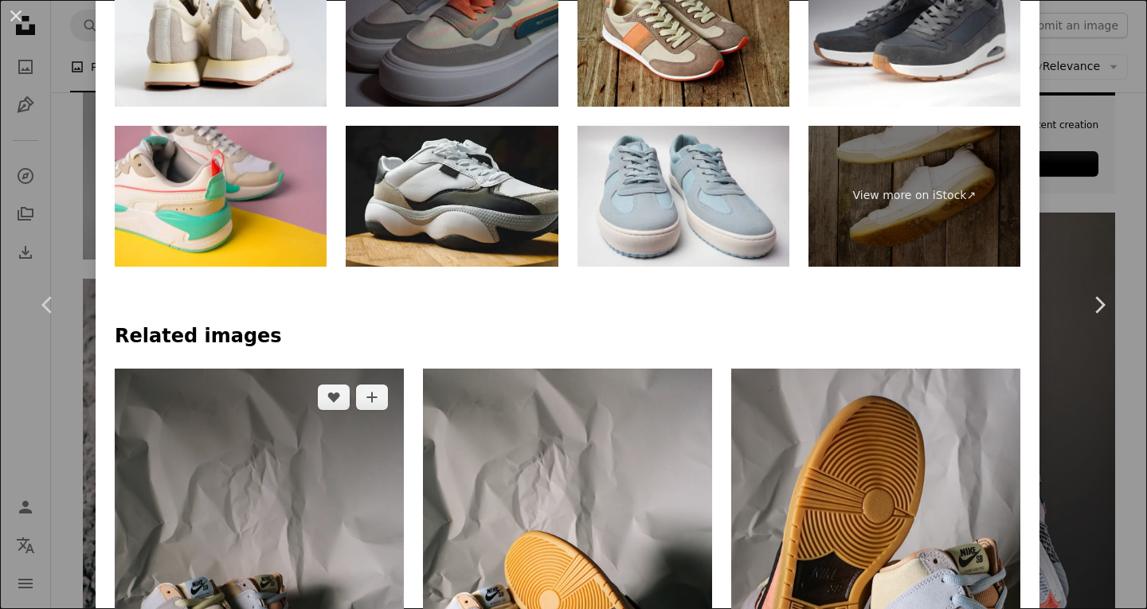
scroll to position [796, 0]
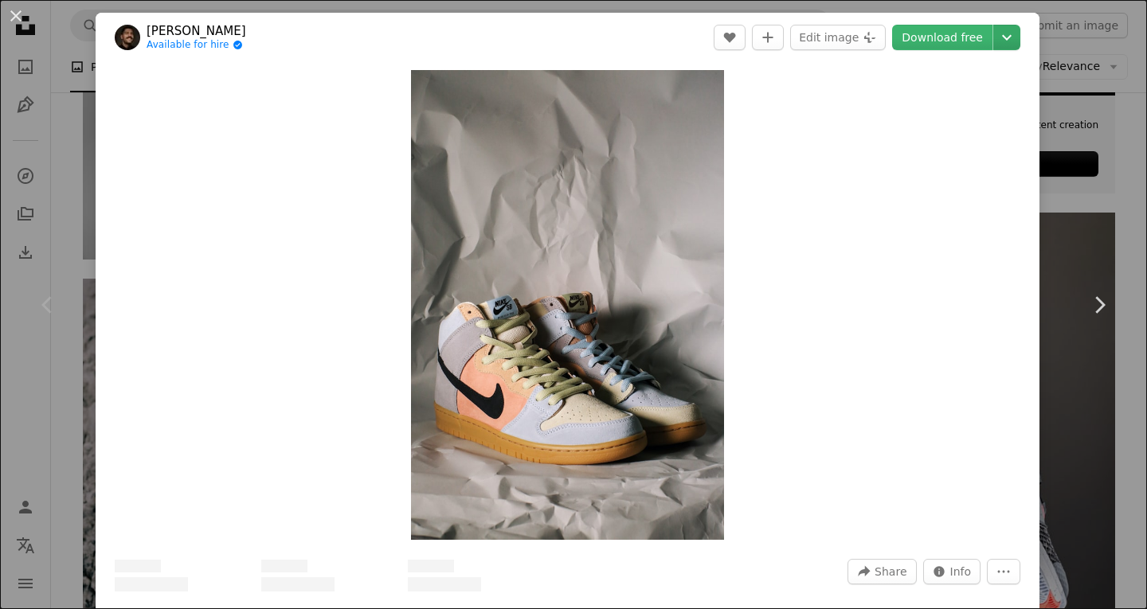
click at [997, 35] on icon "Chevron down" at bounding box center [1006, 37] width 25 height 19
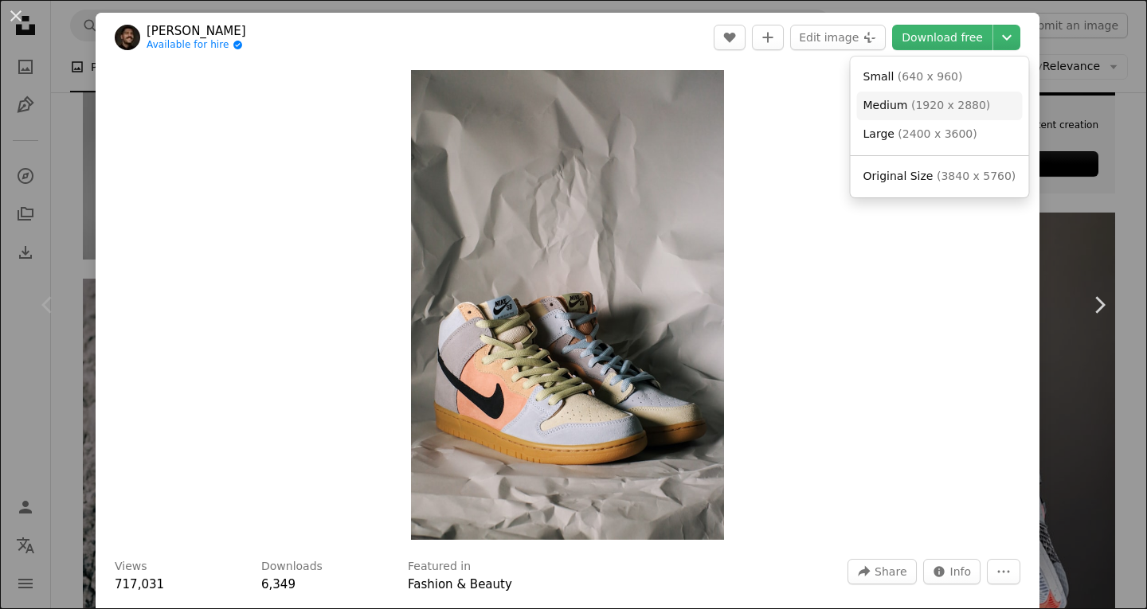
click at [892, 101] on span "Medium" at bounding box center [885, 105] width 45 height 13
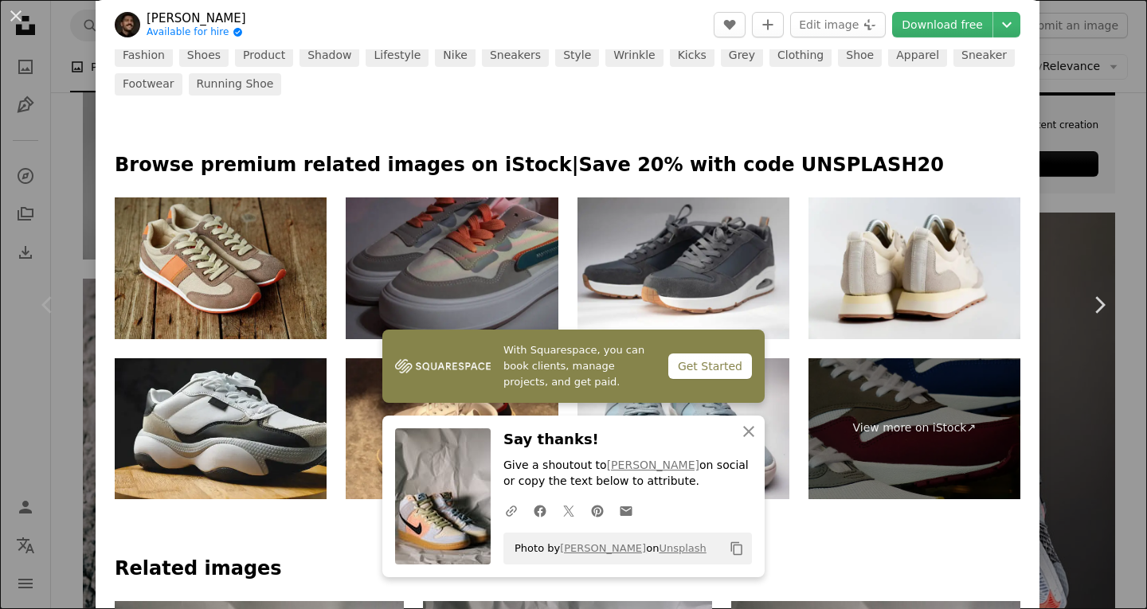
scroll to position [637, 0]
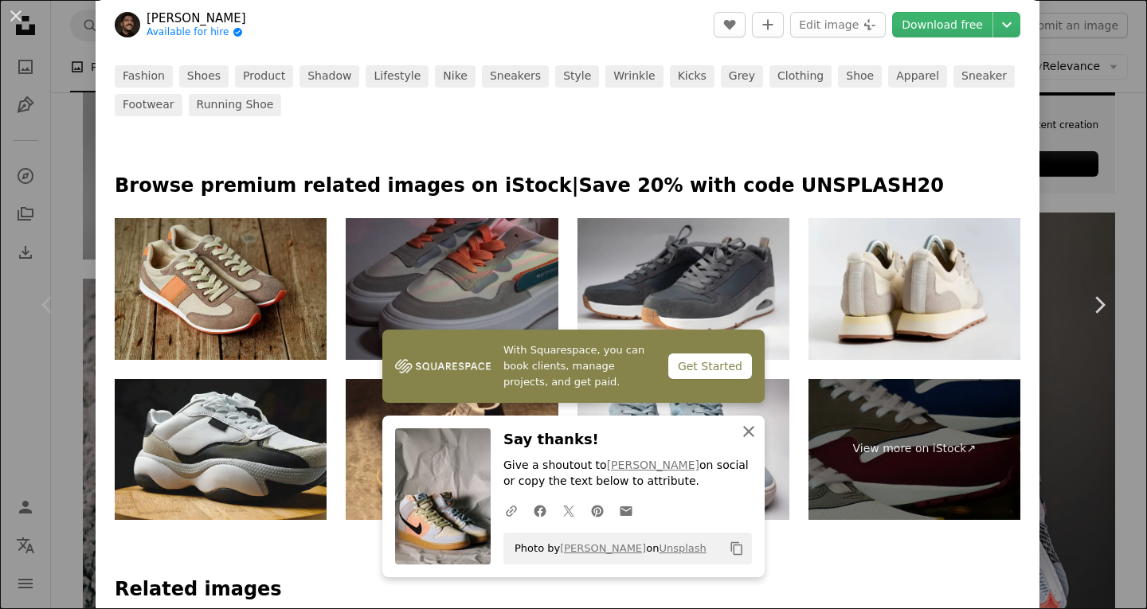
click at [747, 428] on icon "An X shape" at bounding box center [748, 431] width 19 height 19
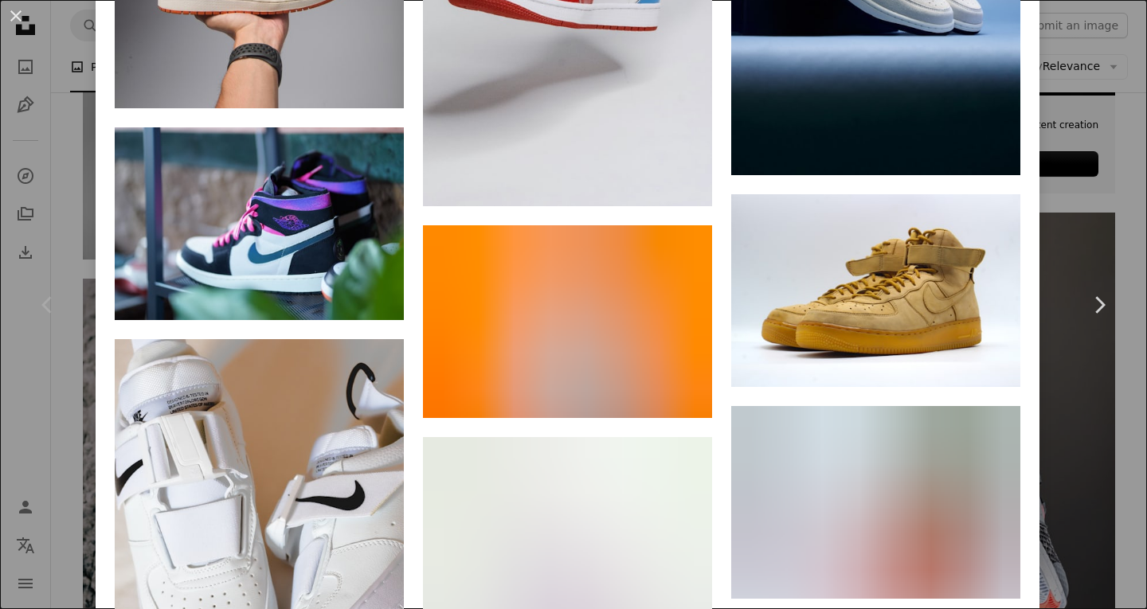
scroll to position [3186, 0]
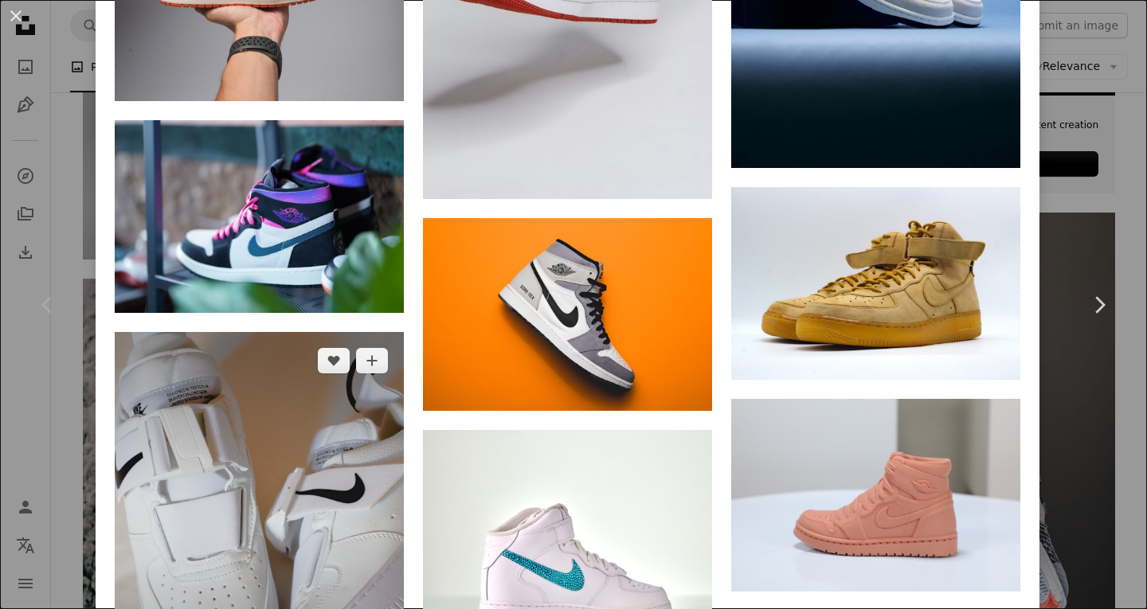
click at [367, 332] on img at bounding box center [259, 524] width 289 height 385
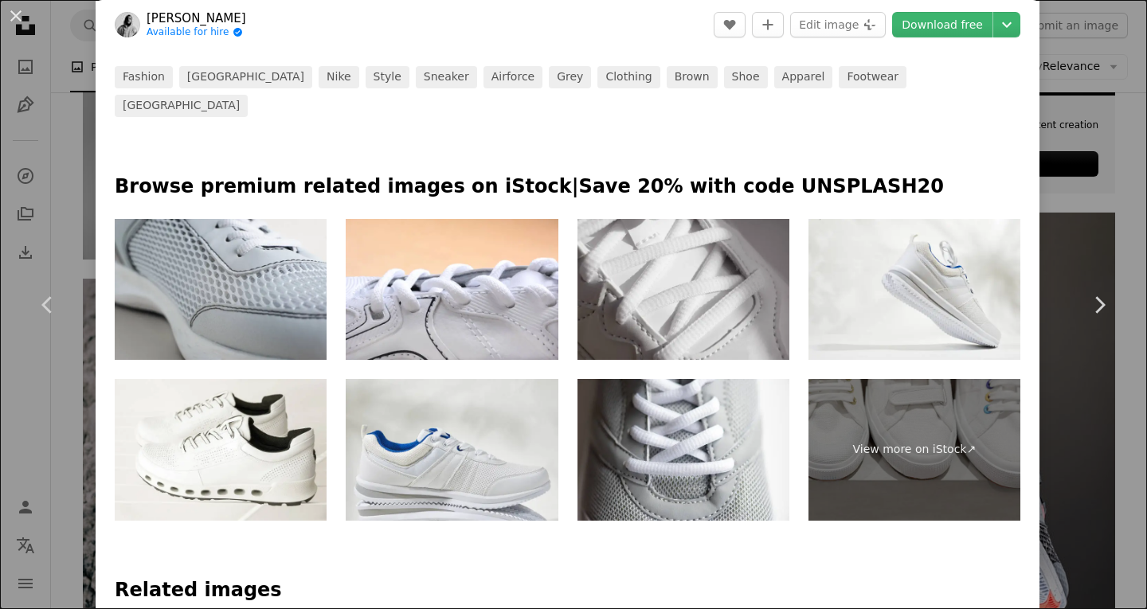
scroll to position [876, 0]
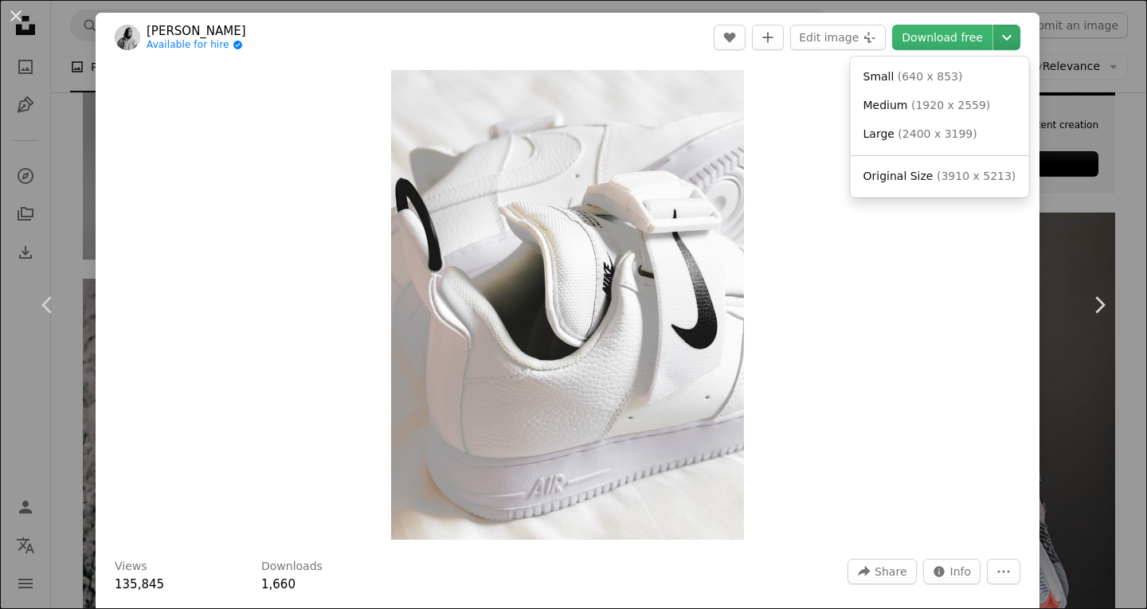
click at [994, 39] on icon "Chevron down" at bounding box center [1006, 37] width 25 height 19
click at [916, 102] on span "( 1920 x 2559 )" at bounding box center [950, 105] width 79 height 13
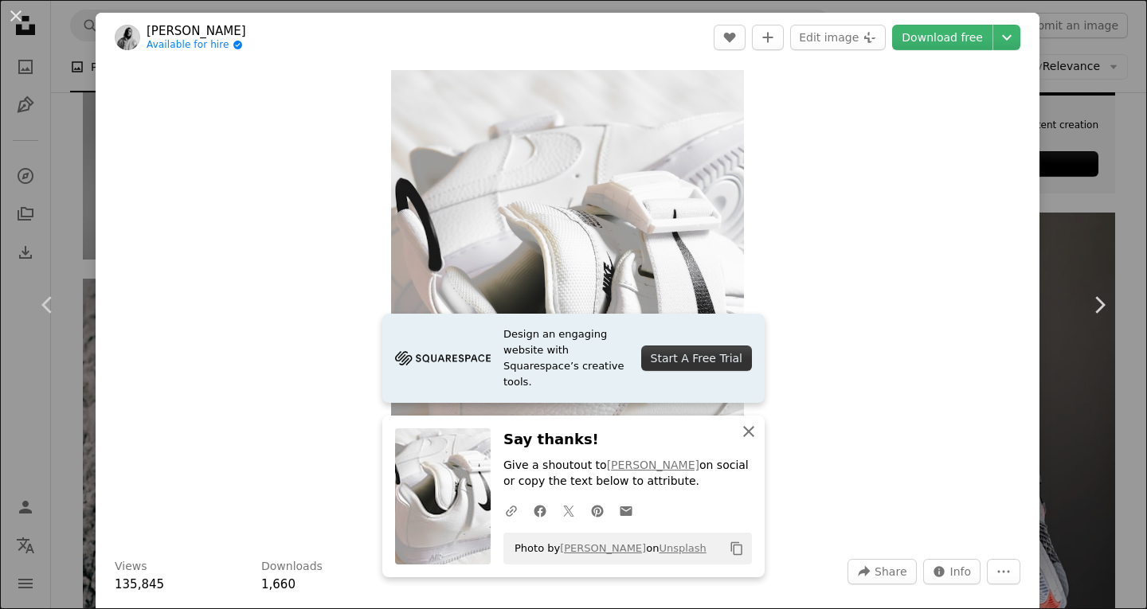
click at [741, 430] on icon "An X shape" at bounding box center [748, 431] width 19 height 19
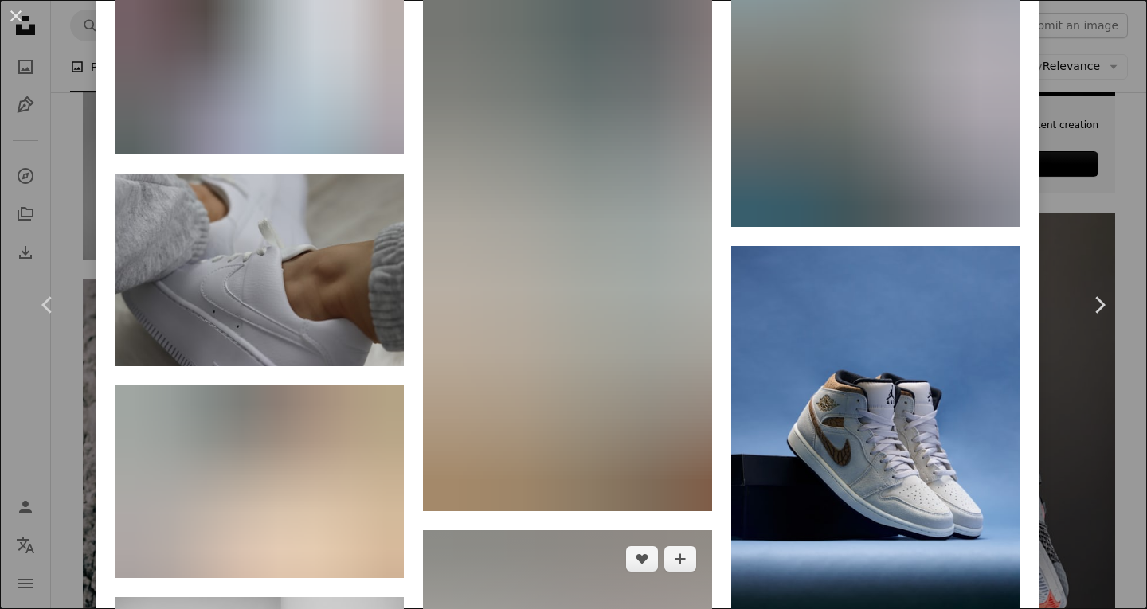
scroll to position [5478, 0]
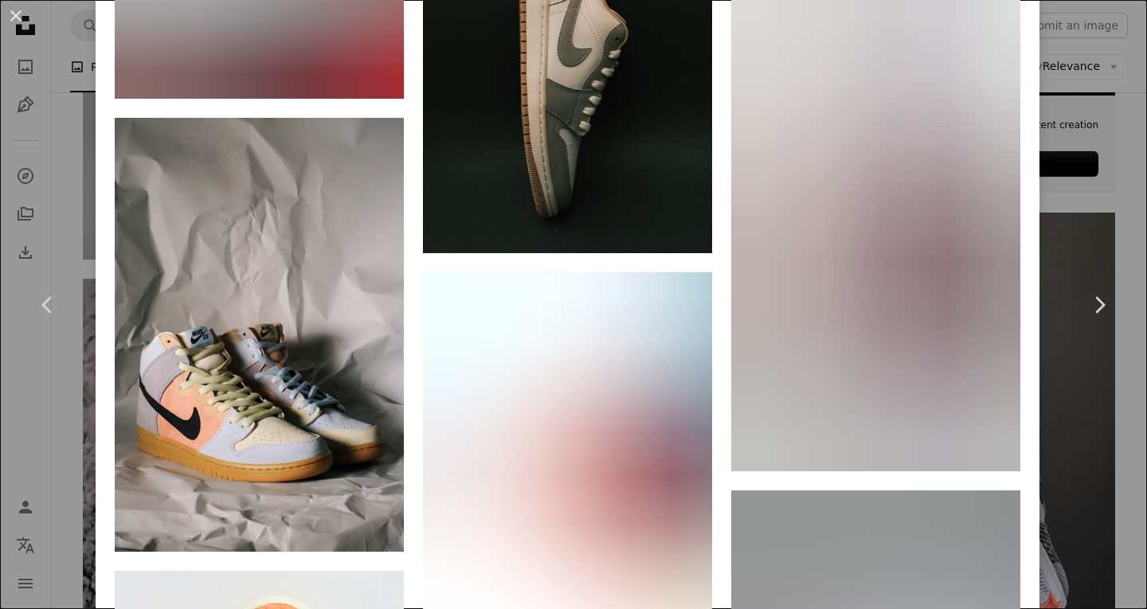
scroll to position [6531, 0]
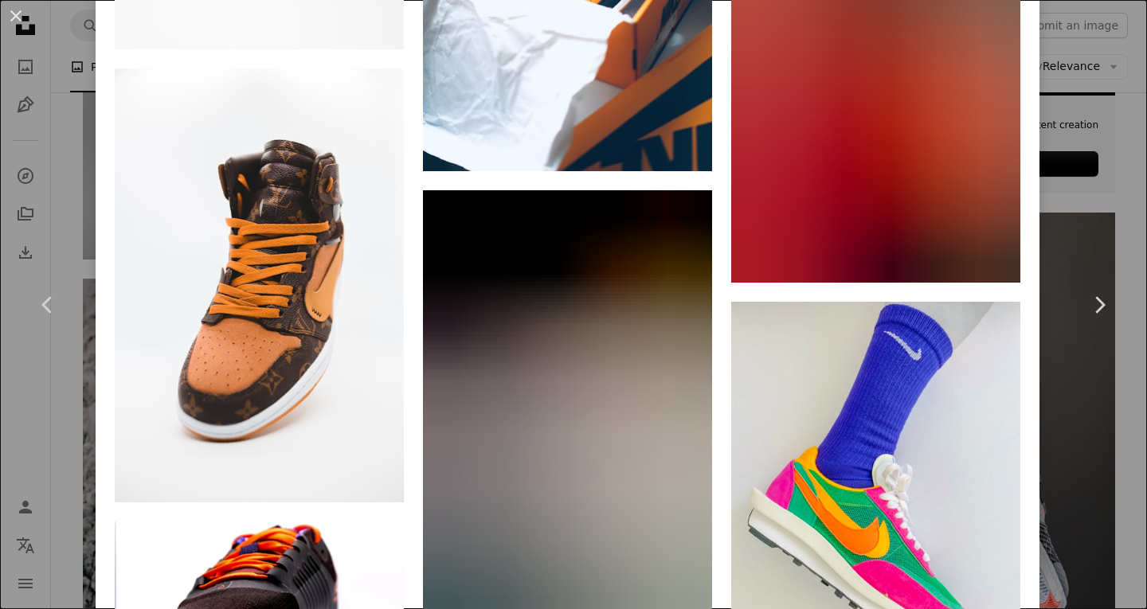
scroll to position [21285, 0]
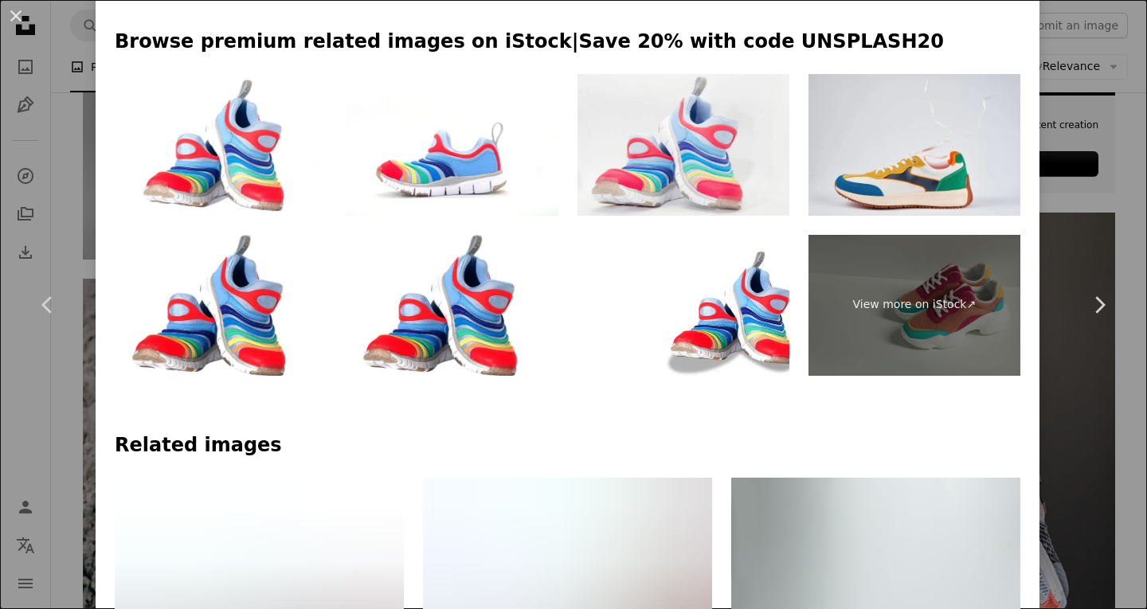
scroll to position [796, 0]
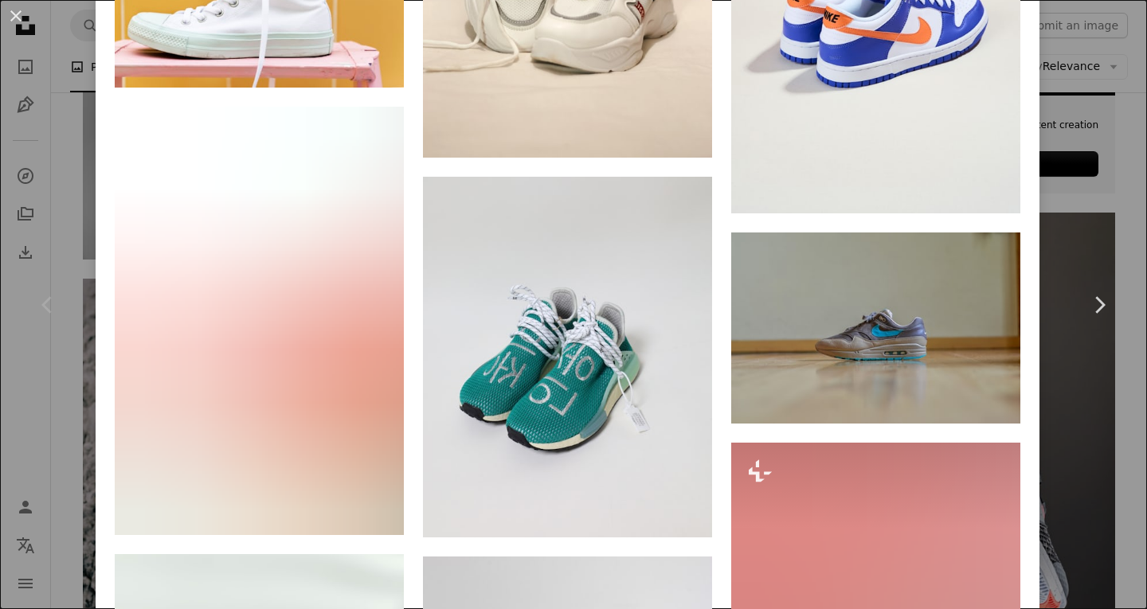
scroll to position [5256, 0]
